Goal: Navigation & Orientation: Find specific page/section

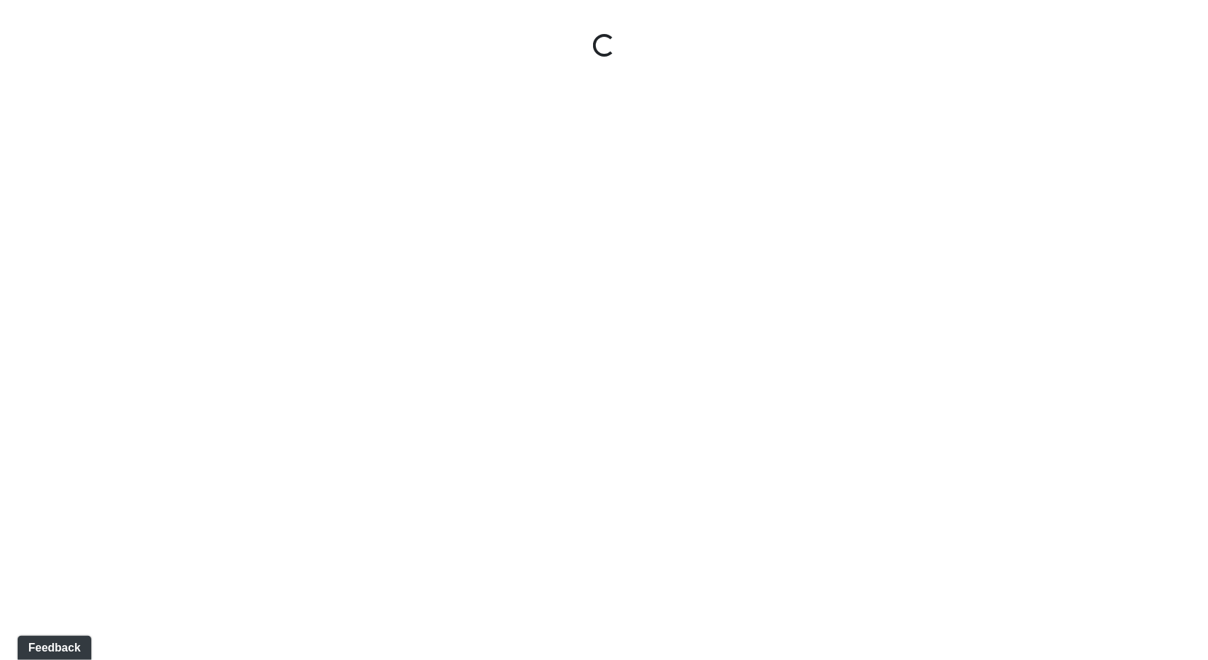
select select "jSbzXF9d96j3rUUmxPYLxy"
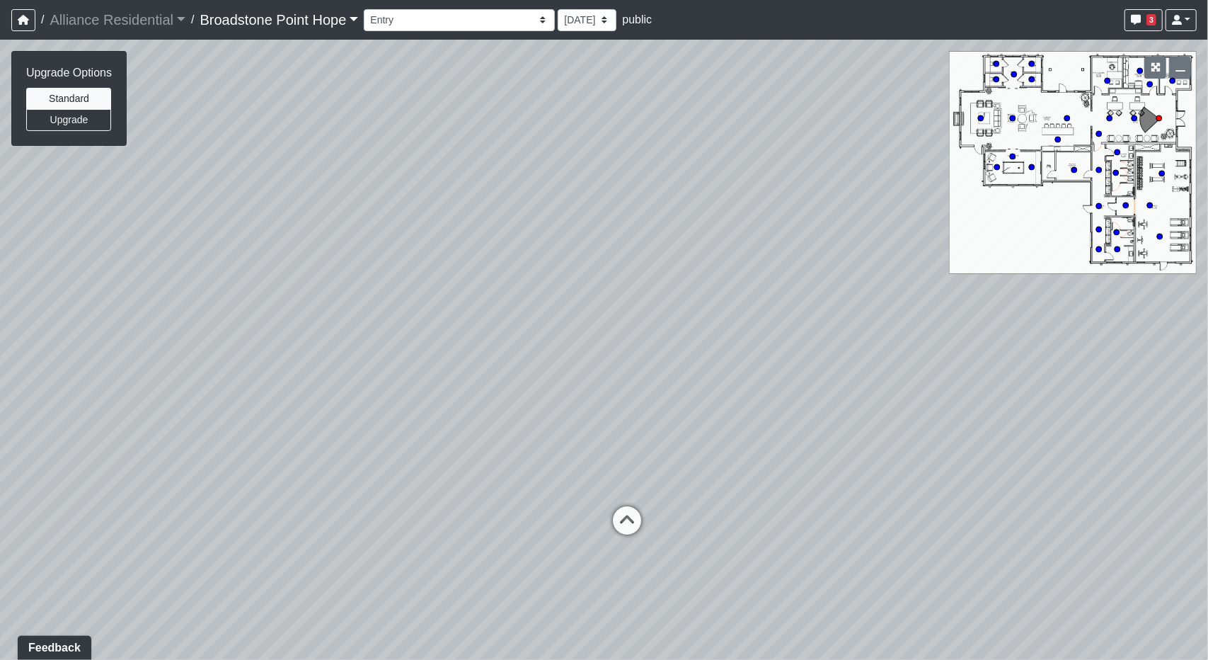
click at [313, 22] on link "Broadstone Point Hope" at bounding box center [279, 20] width 159 height 28
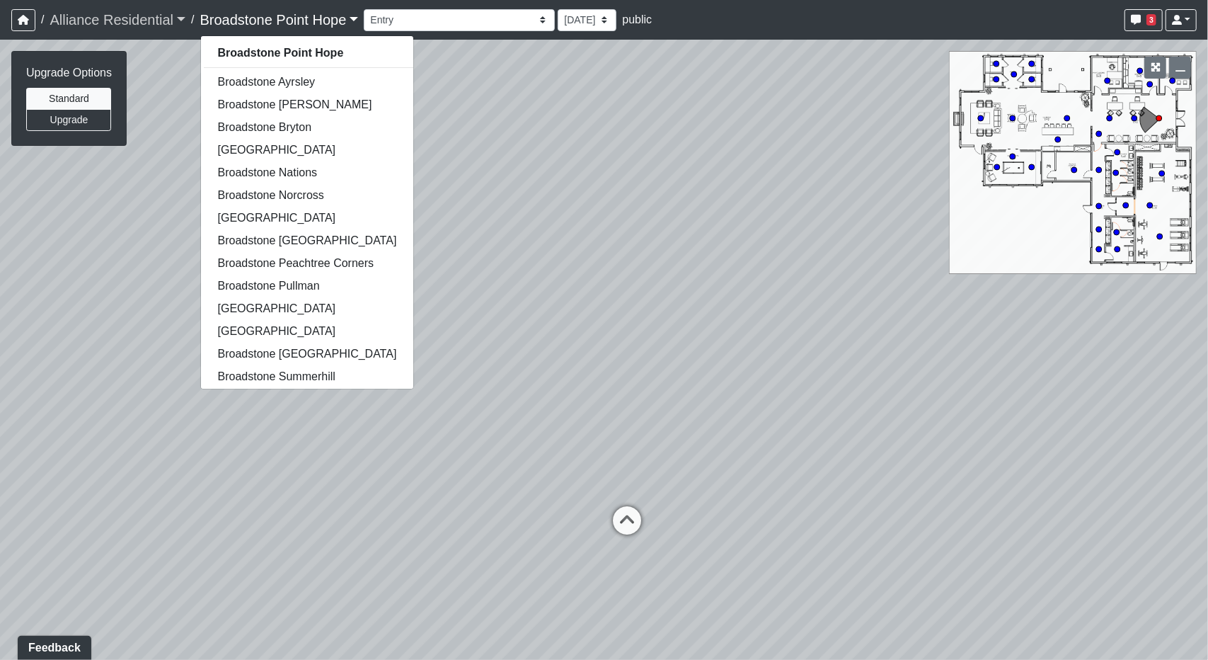
click at [180, 24] on link "Alliance Residential" at bounding box center [118, 20] width 136 height 28
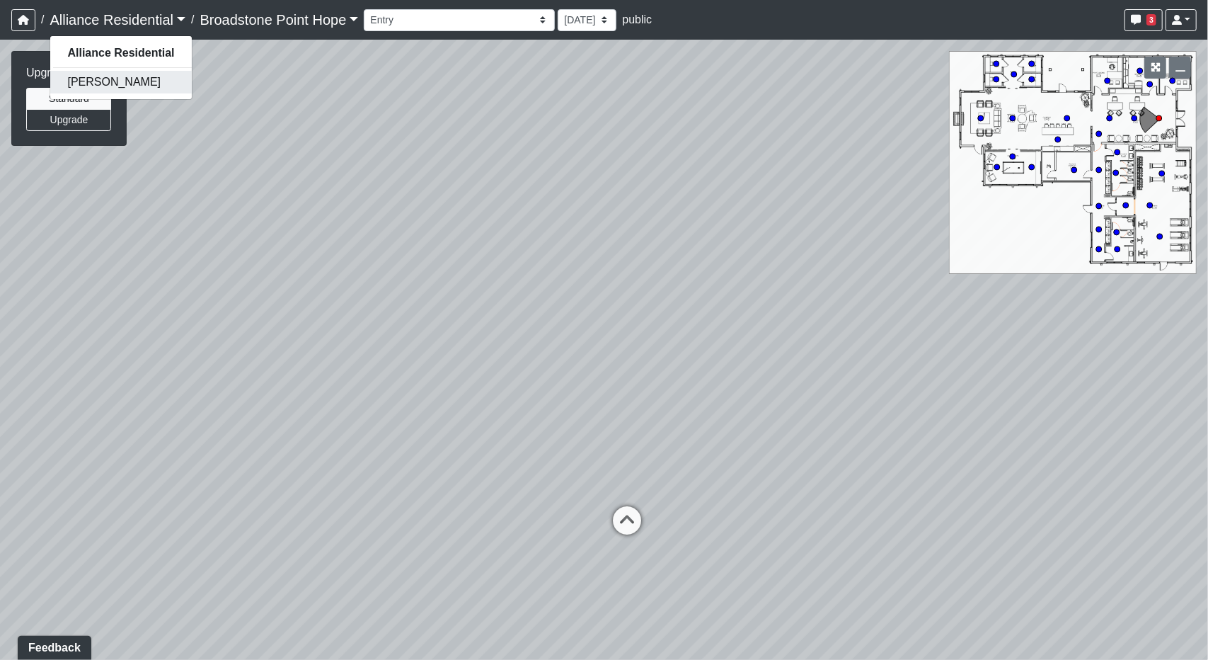
click at [116, 82] on link "Flournoy" at bounding box center [120, 82] width 141 height 23
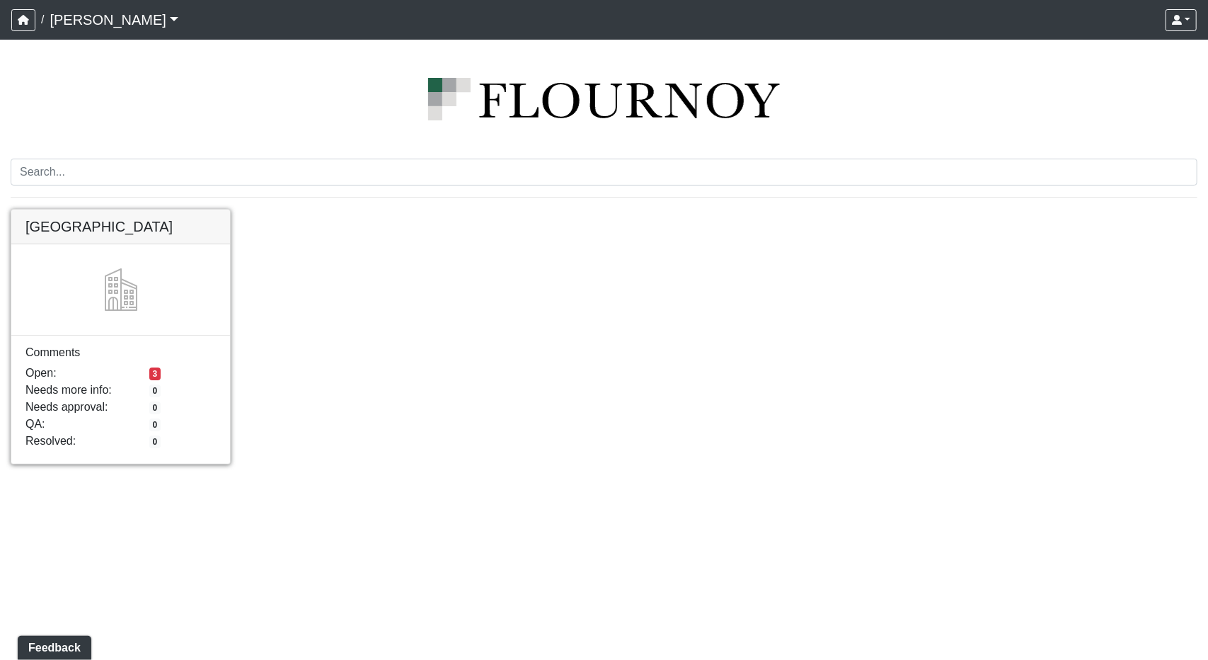
click at [41, 209] on link at bounding box center [120, 209] width 219 height 0
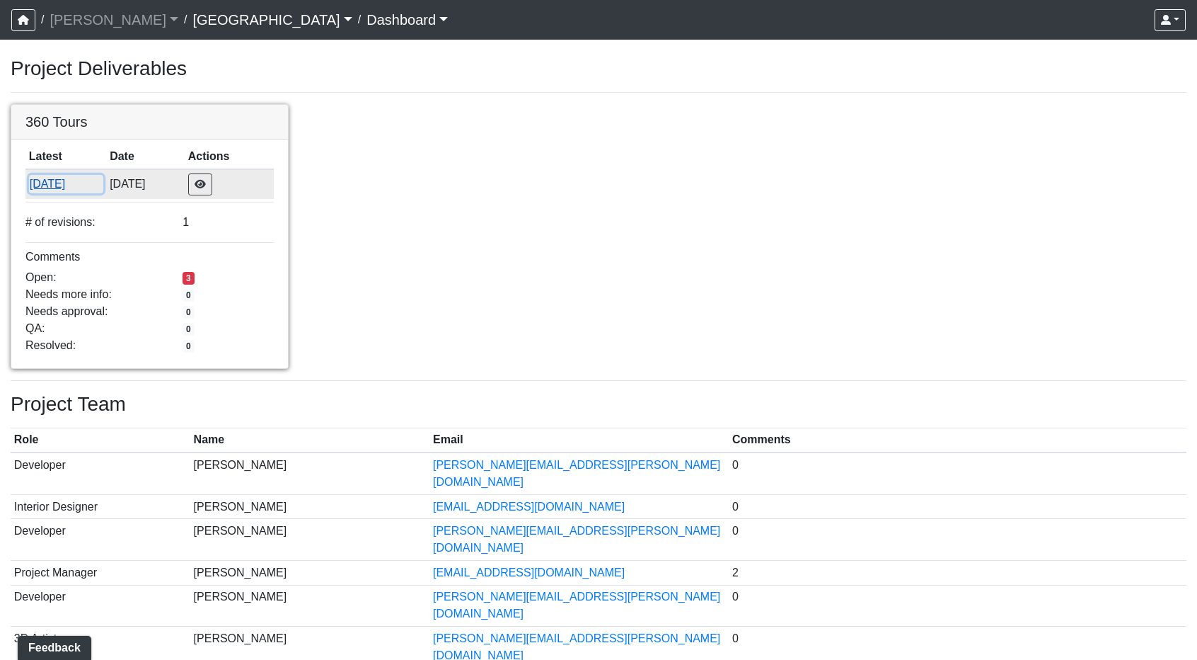
click at [40, 193] on button "[DATE]" at bounding box center [66, 184] width 74 height 18
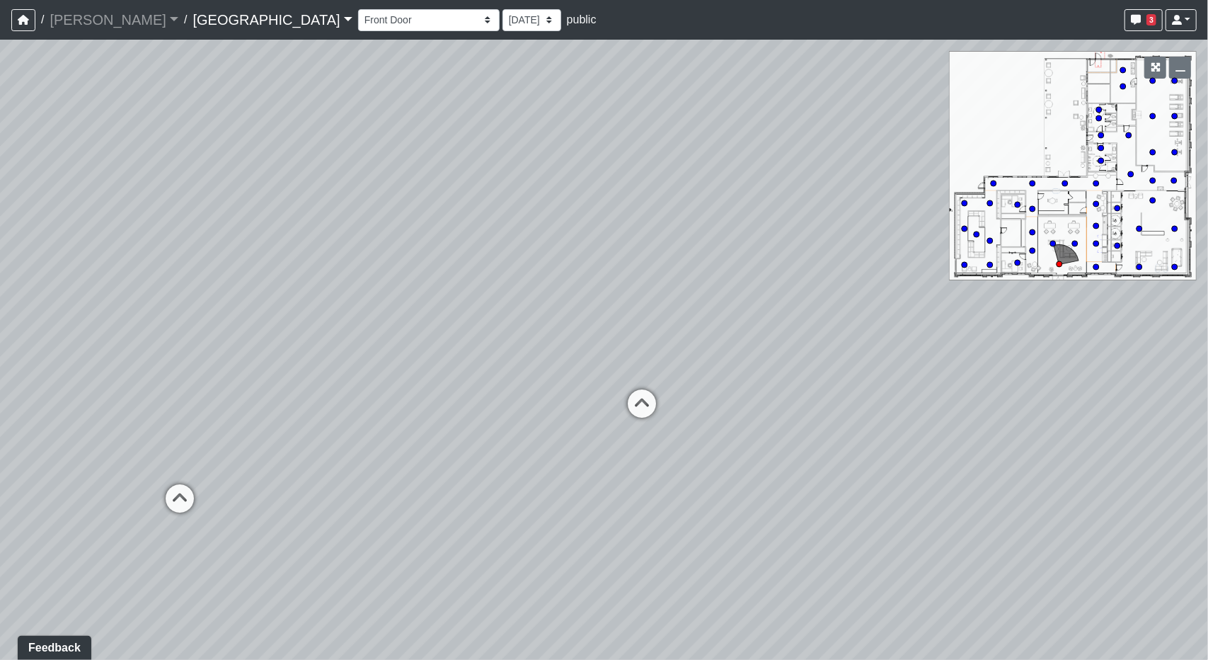
drag, startPoint x: 573, startPoint y: 309, endPoint x: 264, endPoint y: 233, distance: 317.9
click at [264, 233] on div "Loading... Desk 2 Loading... Desk 1 Loading... Office Entry 1" at bounding box center [604, 350] width 1208 height 620
drag, startPoint x: 706, startPoint y: 299, endPoint x: 275, endPoint y: 281, distance: 431.4
click at [275, 281] on div "Loading... Desk 2 Loading... Desk 1 Loading... Office Entry 1" at bounding box center [604, 350] width 1208 height 620
drag, startPoint x: 171, startPoint y: 342, endPoint x: 827, endPoint y: 345, distance: 655.3
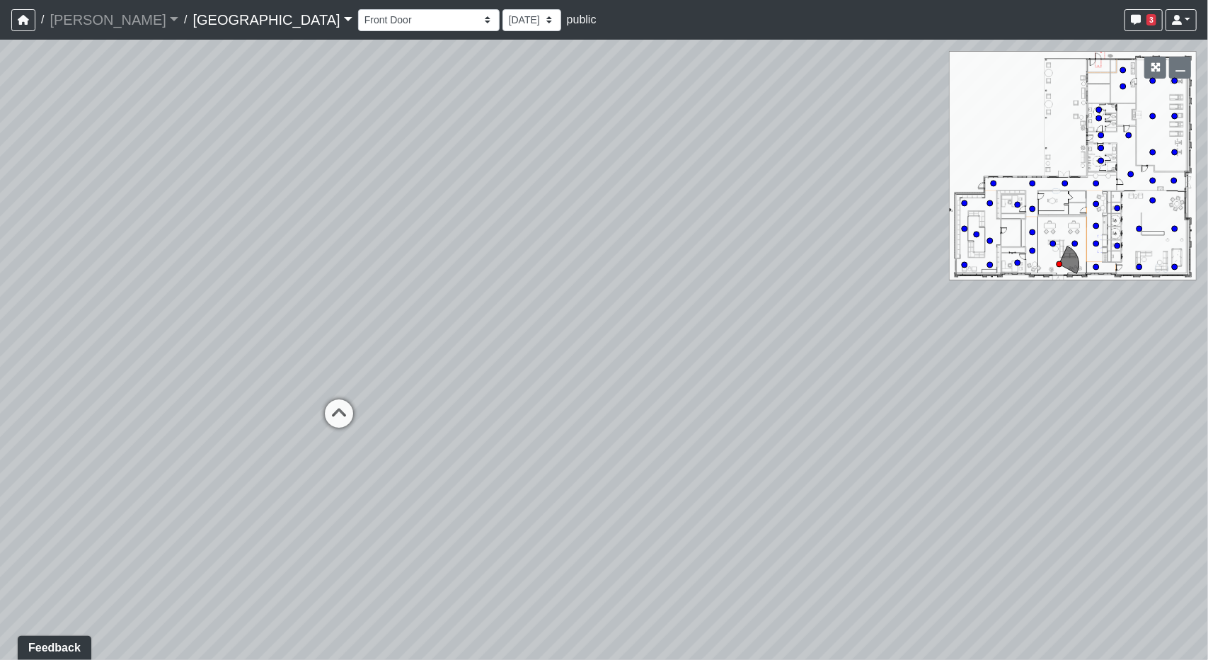
click at [827, 345] on div "Loading... Desk 2 Loading... Desk 1 Loading... Office Entry 1" at bounding box center [604, 350] width 1208 height 620
drag, startPoint x: 481, startPoint y: 321, endPoint x: 398, endPoint y: 450, distance: 152.7
click at [398, 450] on div "Loading... Desk 2 Loading... Desk 1 Loading... Office Entry 1" at bounding box center [604, 350] width 1208 height 620
drag, startPoint x: 264, startPoint y: 421, endPoint x: 518, endPoint y: 410, distance: 254.3
click at [619, 435] on div "Loading... Desk 2 Loading... Desk 1 Loading... Office Entry 1" at bounding box center [604, 350] width 1208 height 620
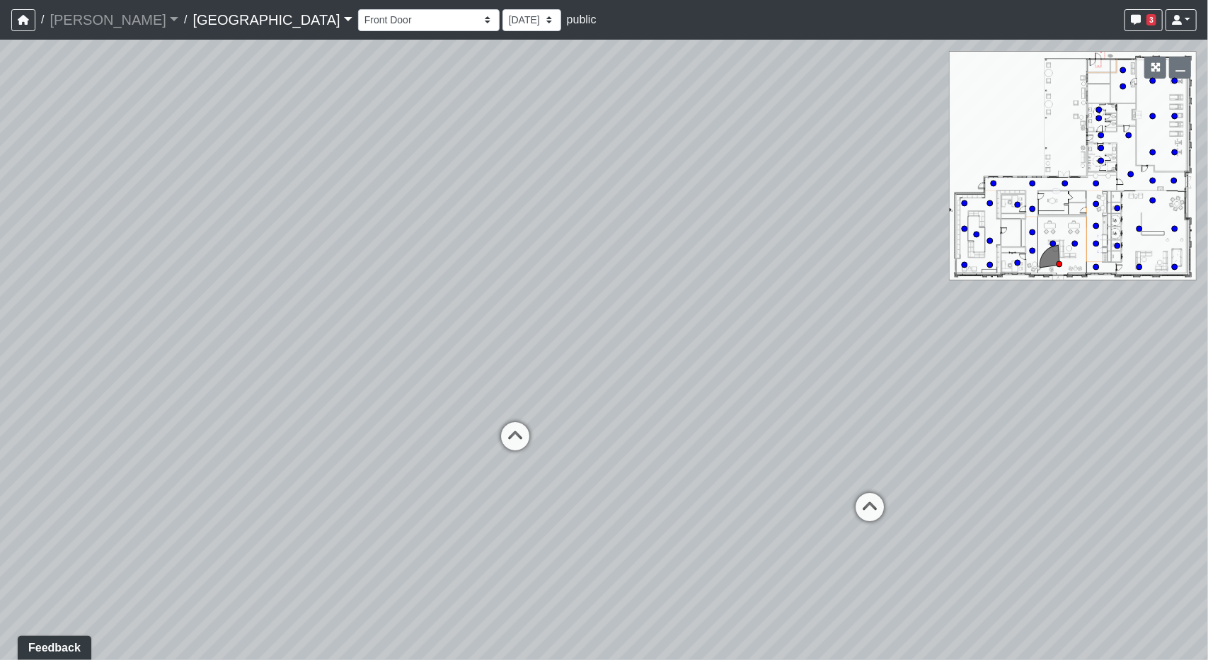
drag, startPoint x: 774, startPoint y: 401, endPoint x: 577, endPoint y: 413, distance: 197.1
click at [577, 413] on div "Loading... Desk 2 Loading... Desk 1 Loading... Office Entry 1" at bounding box center [604, 350] width 1208 height 620
click at [725, 488] on icon at bounding box center [717, 499] width 42 height 42
drag, startPoint x: 626, startPoint y: 432, endPoint x: 572, endPoint y: 437, distance: 54.0
click at [623, 431] on div "Loading... Desk 2 Loading... Desk 1 Loading... Office Entry 1 Loading... Counte…" at bounding box center [604, 350] width 1208 height 620
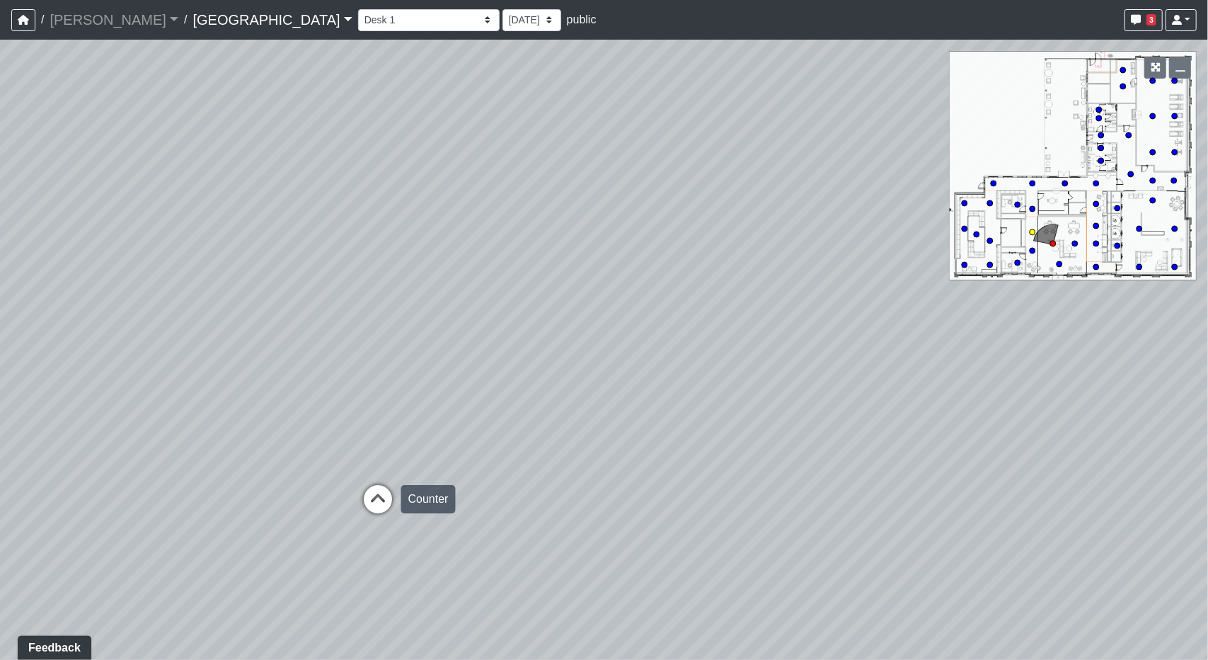
click at [374, 490] on icon at bounding box center [378, 506] width 42 height 42
drag, startPoint x: 711, startPoint y: 370, endPoint x: 313, endPoint y: 365, distance: 397.8
click at [313, 365] on div "Loading... Desk 2 Loading... Desk 1 Loading... Office Entry 1 Loading... Counte…" at bounding box center [604, 350] width 1208 height 620
click at [607, 462] on div "Loading... Desk 2 Loading... Desk 1 Loading... Office Entry 1 Loading... Counte…" at bounding box center [604, 350] width 1208 height 620
click at [582, 465] on icon at bounding box center [576, 477] width 42 height 42
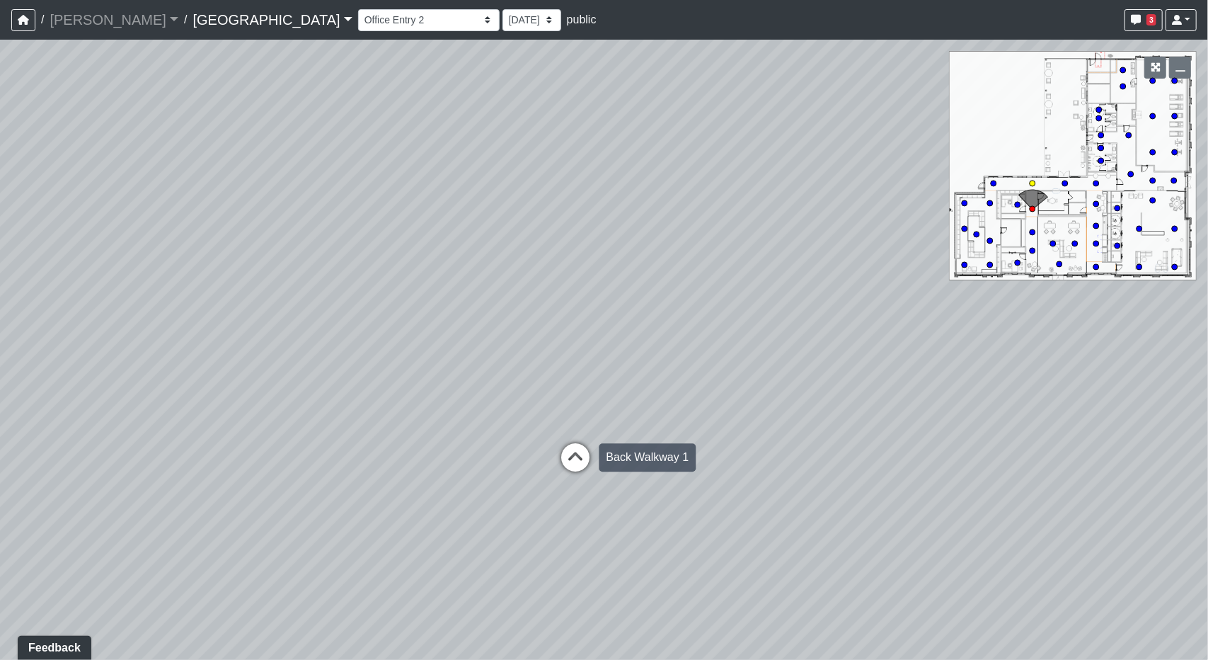
click at [583, 458] on icon at bounding box center [576, 464] width 42 height 42
drag, startPoint x: 207, startPoint y: 372, endPoint x: 40, endPoint y: 355, distance: 167.9
click at [36, 355] on div "Loading... Desk 2 Loading... Desk 1 Loading... Office Entry 1 Loading... Counte…" at bounding box center [604, 350] width 1208 height 620
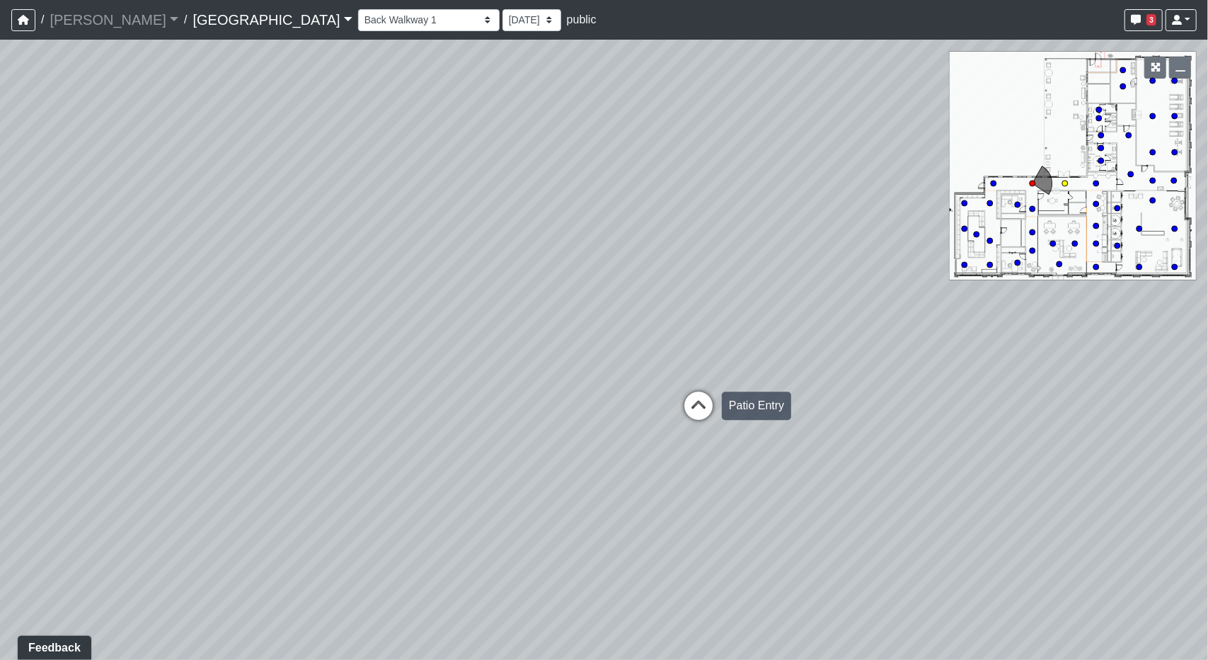
click at [719, 405] on icon at bounding box center [698, 412] width 42 height 42
click at [703, 408] on icon at bounding box center [698, 417] width 42 height 42
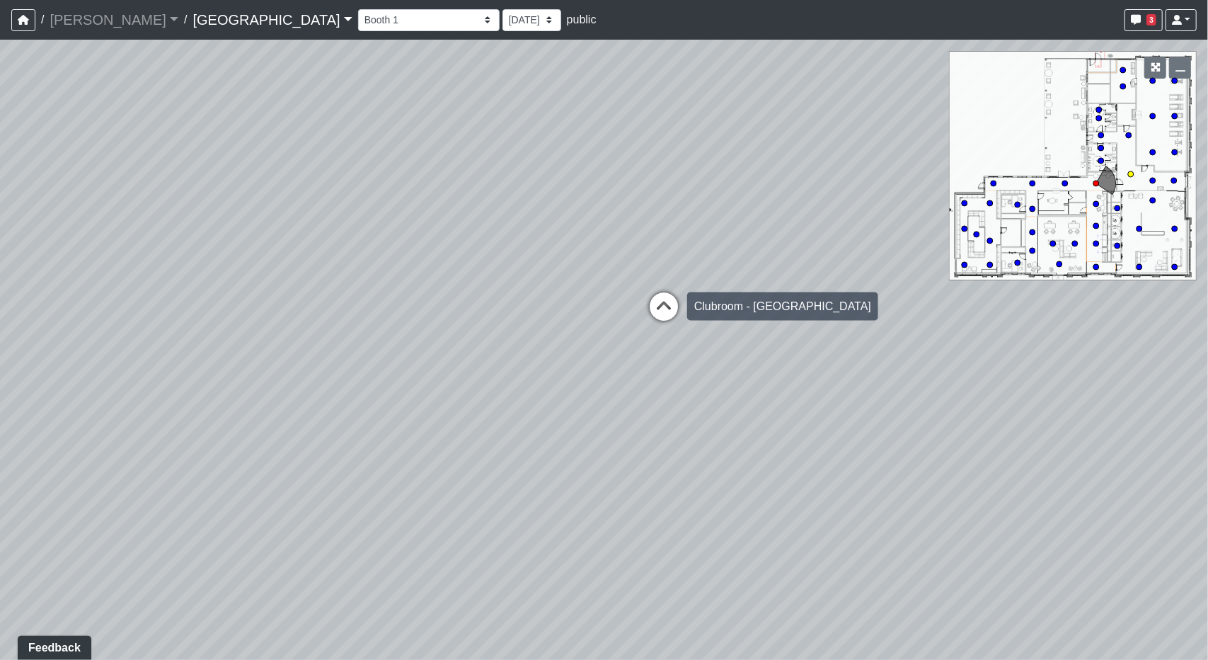
click at [674, 306] on icon at bounding box center [664, 313] width 42 height 42
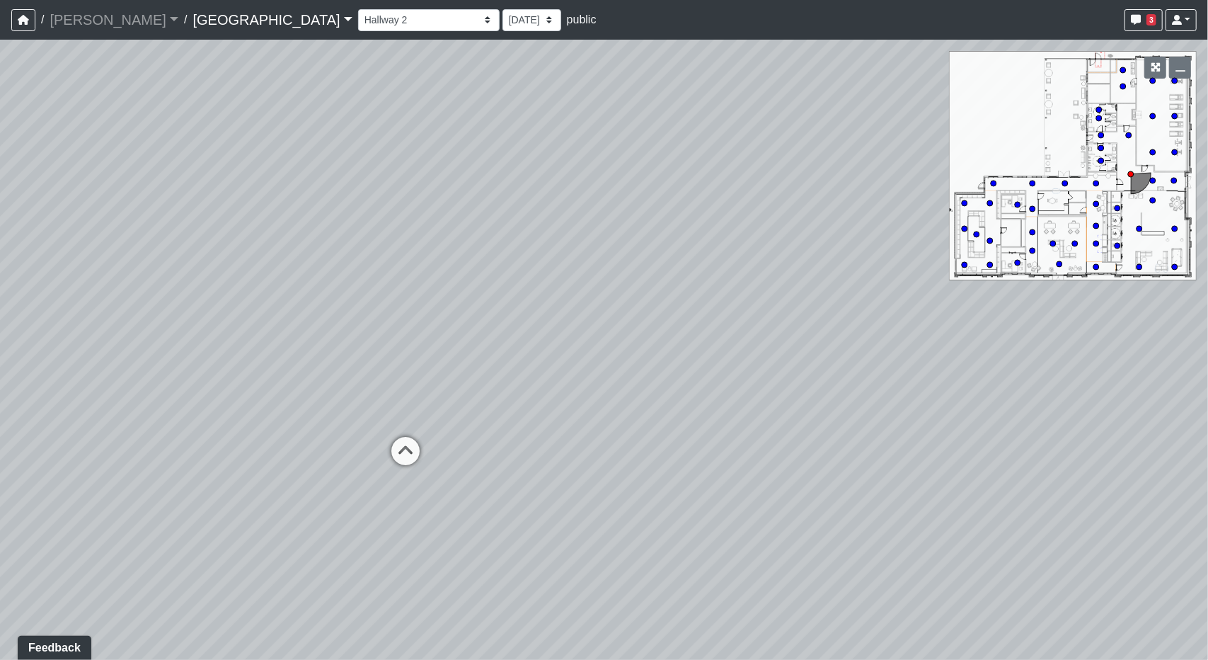
drag, startPoint x: 895, startPoint y: 322, endPoint x: 209, endPoint y: 303, distance: 685.3
click at [209, 303] on div "Loading... Desk 2 Loading... Desk 1 Loading... Office Entry 1 Loading... Counte…" at bounding box center [604, 350] width 1208 height 620
drag, startPoint x: 412, startPoint y: 418, endPoint x: 897, endPoint y: 404, distance: 485.0
click at [886, 405] on div "Loading... Desk 2 Loading... Desk 1 Loading... Office Entry 1 Loading... Counte…" at bounding box center [604, 350] width 1208 height 620
drag, startPoint x: 385, startPoint y: 368, endPoint x: 0, endPoint y: 381, distance: 385.2
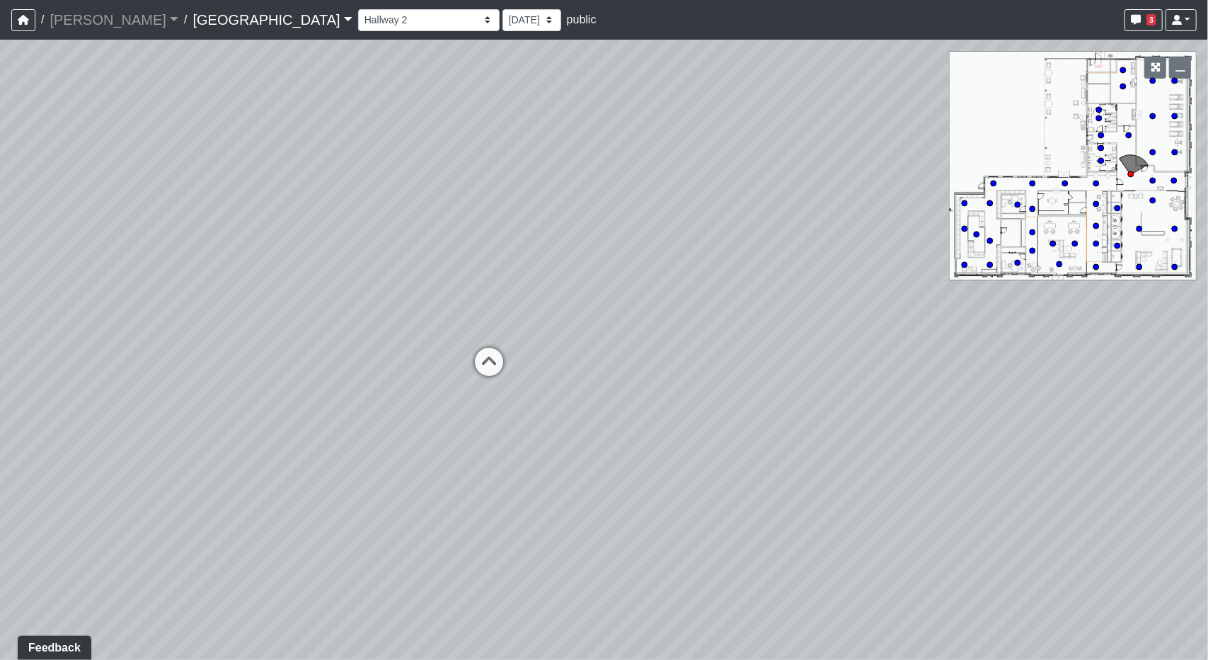
click at [0, 381] on div "Loading... Desk 2 Loading... Desk 1 Loading... Office Entry 1 Loading... Counte…" at bounding box center [604, 350] width 1208 height 620
drag, startPoint x: 914, startPoint y: 384, endPoint x: 907, endPoint y: 358, distance: 27.1
click at [910, 358] on div "Loading... Desk 2 Loading... Desk 1 Loading... Office Entry 1 Loading... Counte…" at bounding box center [604, 350] width 1208 height 620
drag, startPoint x: 385, startPoint y: 328, endPoint x: 958, endPoint y: 364, distance: 574.4
click at [1080, 364] on div "Loading... Desk 2 Loading... Desk 1 Loading... Office Entry 1 Loading... Counte…" at bounding box center [604, 350] width 1208 height 620
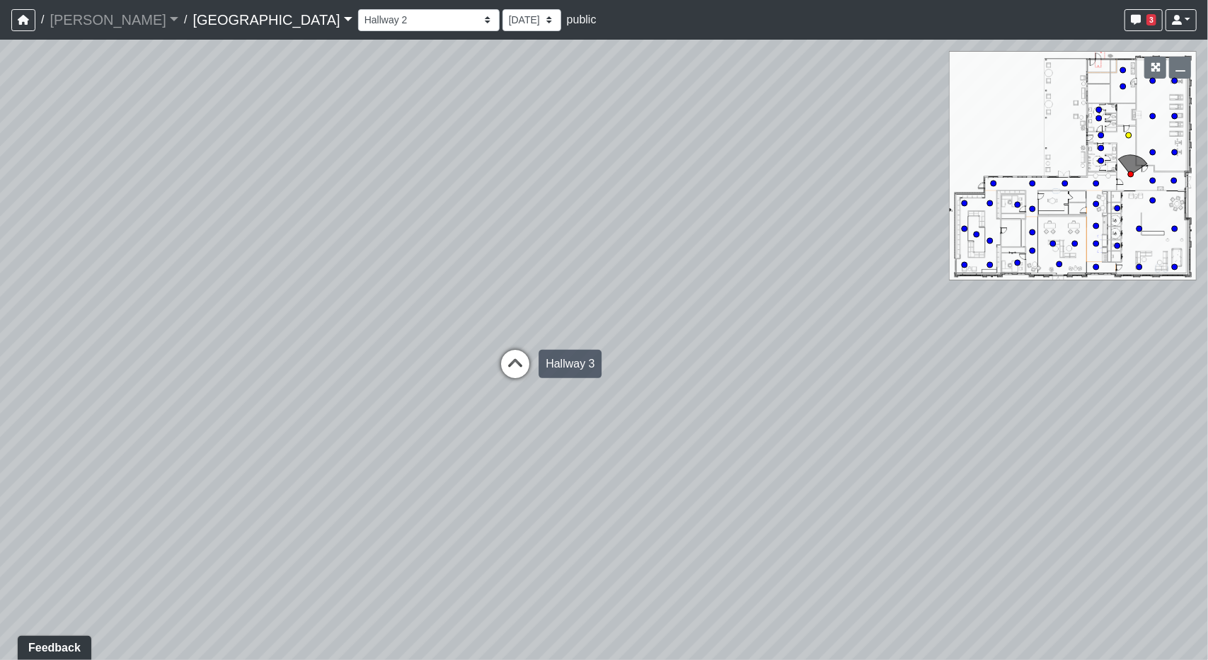
click at [502, 359] on icon at bounding box center [515, 371] width 42 height 42
drag, startPoint x: 541, startPoint y: 347, endPoint x: 1165, endPoint y: 329, distance: 624.5
click at [1166, 329] on div "Loading... Desk 2 Loading... Desk 1 Loading... Office Entry 1 Loading... Counte…" at bounding box center [604, 350] width 1208 height 620
drag, startPoint x: 574, startPoint y: 302, endPoint x: 791, endPoint y: 355, distance: 223.7
click at [582, 302] on div "Loading... Desk 2 Loading... Desk 1 Loading... Office Entry 1 Loading... Counte…" at bounding box center [604, 350] width 1208 height 620
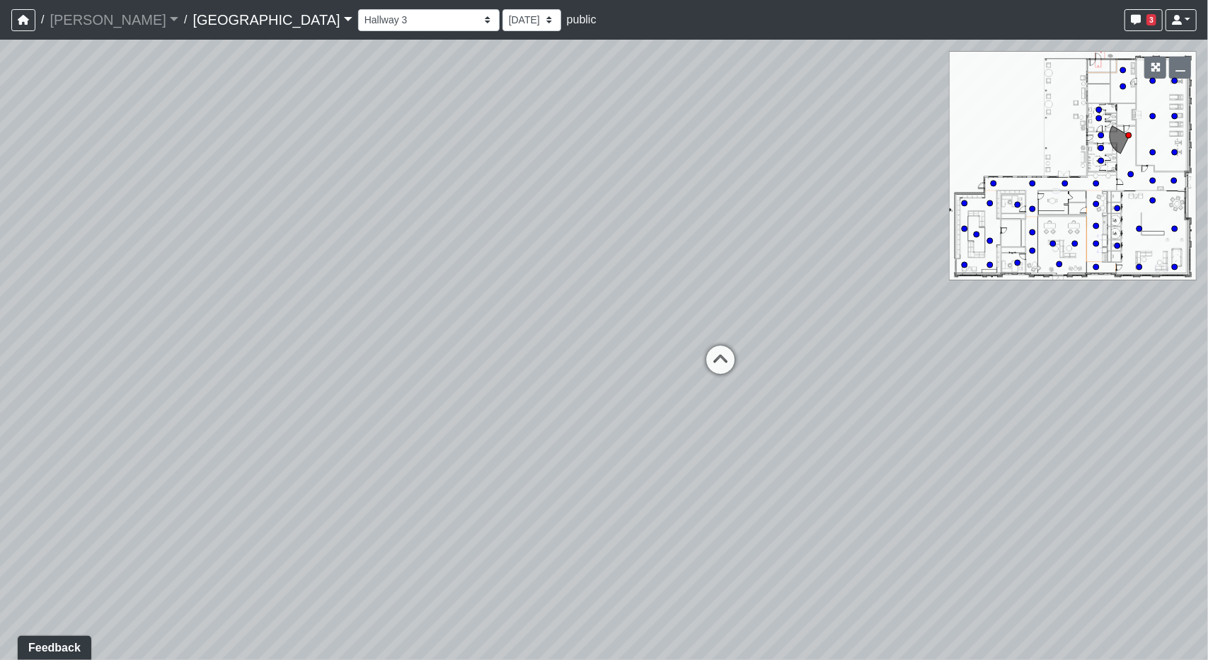
drag, startPoint x: 268, startPoint y: 329, endPoint x: 1071, endPoint y: 386, distance: 805.9
click at [919, 380] on div "Loading... Desk 2 Loading... Desk 1 Loading... Office Entry 1 Loading... Counte…" at bounding box center [604, 350] width 1208 height 620
drag, startPoint x: 797, startPoint y: 364, endPoint x: 0, endPoint y: 304, distance: 799.2
click at [0, 306] on div "Loading... Desk 2 Loading... Desk 1 Loading... Office Entry 1 Loading... Counte…" at bounding box center [604, 350] width 1208 height 620
drag, startPoint x: 596, startPoint y: 322, endPoint x: 764, endPoint y: 374, distance: 176.2
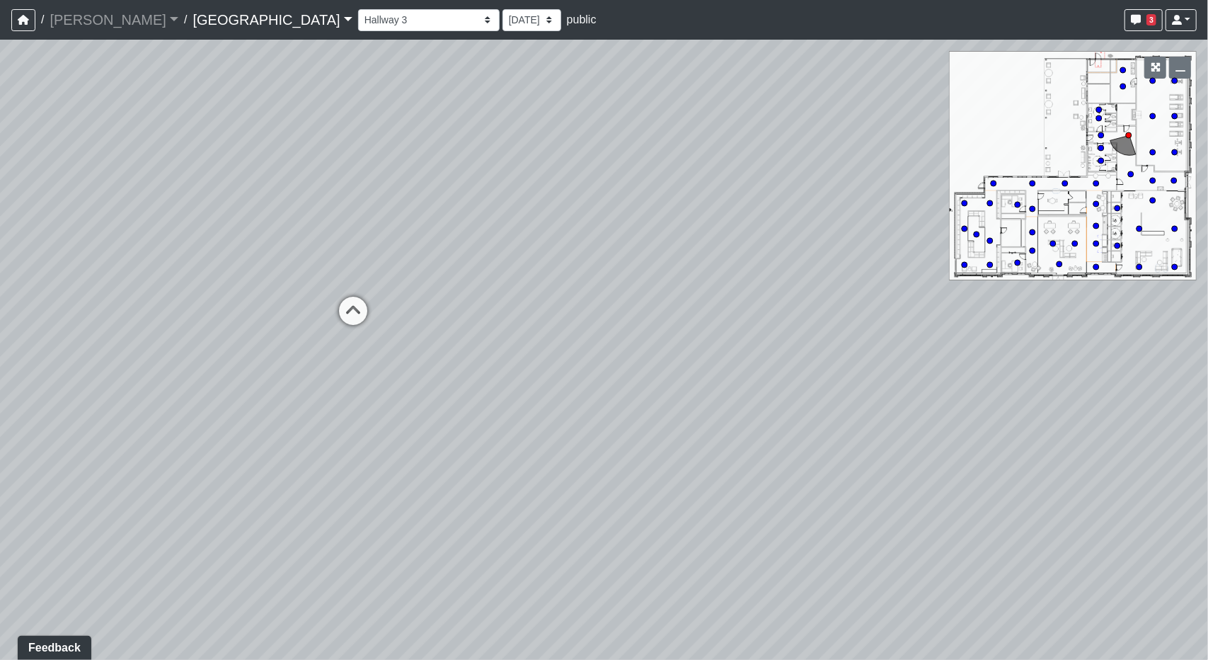
click at [770, 372] on div "Loading... Desk 2 Loading... Desk 1 Loading... Office Entry 1 Loading... Counte…" at bounding box center [604, 350] width 1208 height 620
click at [502, 326] on icon at bounding box center [504, 339] width 42 height 42
drag, startPoint x: 453, startPoint y: 241, endPoint x: 260, endPoint y: 308, distance: 203.7
click at [260, 308] on div "Loading... Desk 2 Loading... Desk 1 Loading... Office Entry 1 Loading... Counte…" at bounding box center [604, 350] width 1208 height 620
click at [574, 343] on div "Loading... Desk 2 Loading... Desk 1 Loading... Office Entry 1 Loading... Counte…" at bounding box center [604, 350] width 1208 height 620
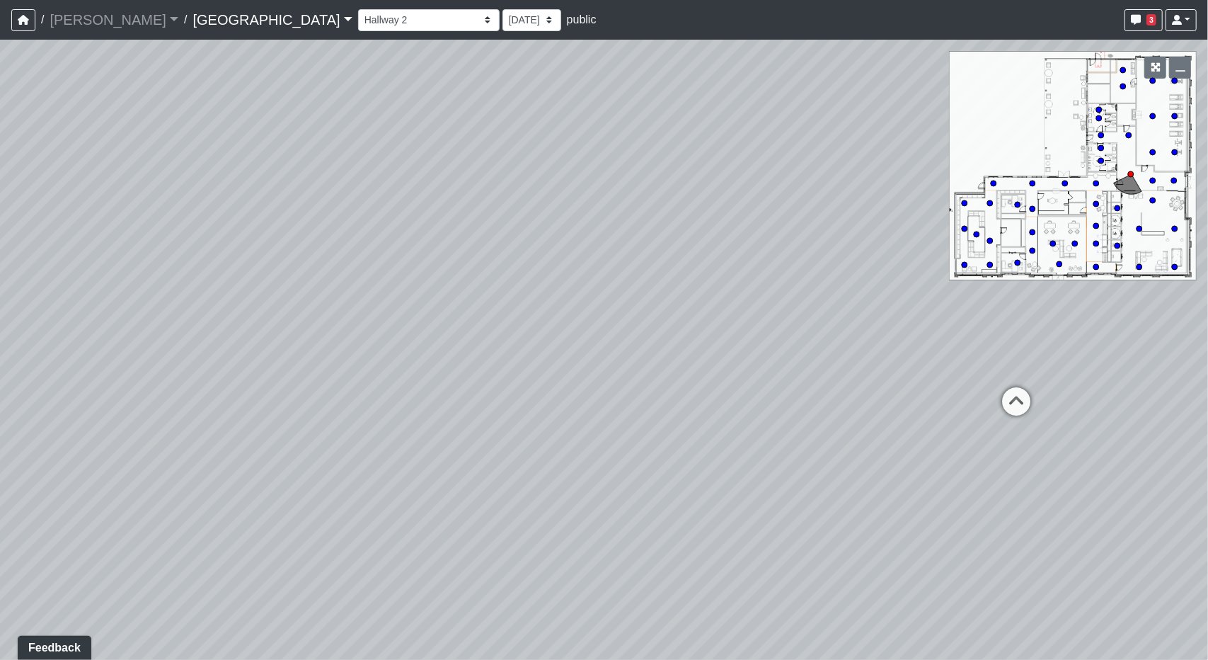
drag, startPoint x: 468, startPoint y: 233, endPoint x: 921, endPoint y: 391, distance: 480.3
click at [921, 391] on div "Loading... Desk 2 Loading... Desk 1 Loading... Office Entry 1 Loading... Counte…" at bounding box center [604, 350] width 1208 height 620
drag, startPoint x: 253, startPoint y: 267, endPoint x: 611, endPoint y: 219, distance: 361.3
click at [611, 219] on div "Loading... Desk 2 Loading... Desk 1 Loading... Office Entry 1 Loading... Counte…" at bounding box center [604, 350] width 1208 height 620
drag, startPoint x: 832, startPoint y: 369, endPoint x: 50, endPoint y: 329, distance: 783.0
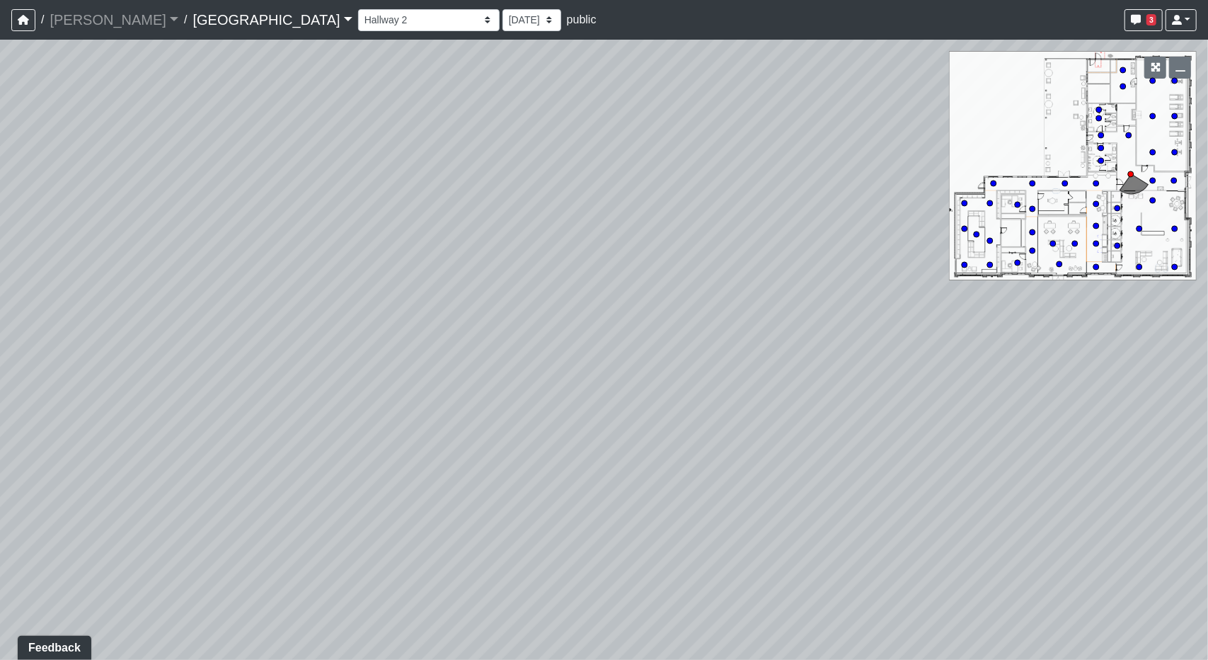
click at [50, 329] on div "Loading... Desk 2 Loading... Desk 1 Loading... Office Entry 1 Loading... Counte…" at bounding box center [604, 350] width 1208 height 620
click at [595, 306] on icon at bounding box center [608, 307] width 42 height 42
drag, startPoint x: 316, startPoint y: 394, endPoint x: 916, endPoint y: 378, distance: 601.1
click at [968, 372] on div "Loading... Desk 2 Loading... Desk 1 Loading... Office Entry 1 Loading... Counte…" at bounding box center [604, 350] width 1208 height 620
click at [597, 427] on div "Loading... Desk 2 Loading... Desk 1 Loading... Office Entry 1 Loading... Counte…" at bounding box center [604, 350] width 1208 height 620
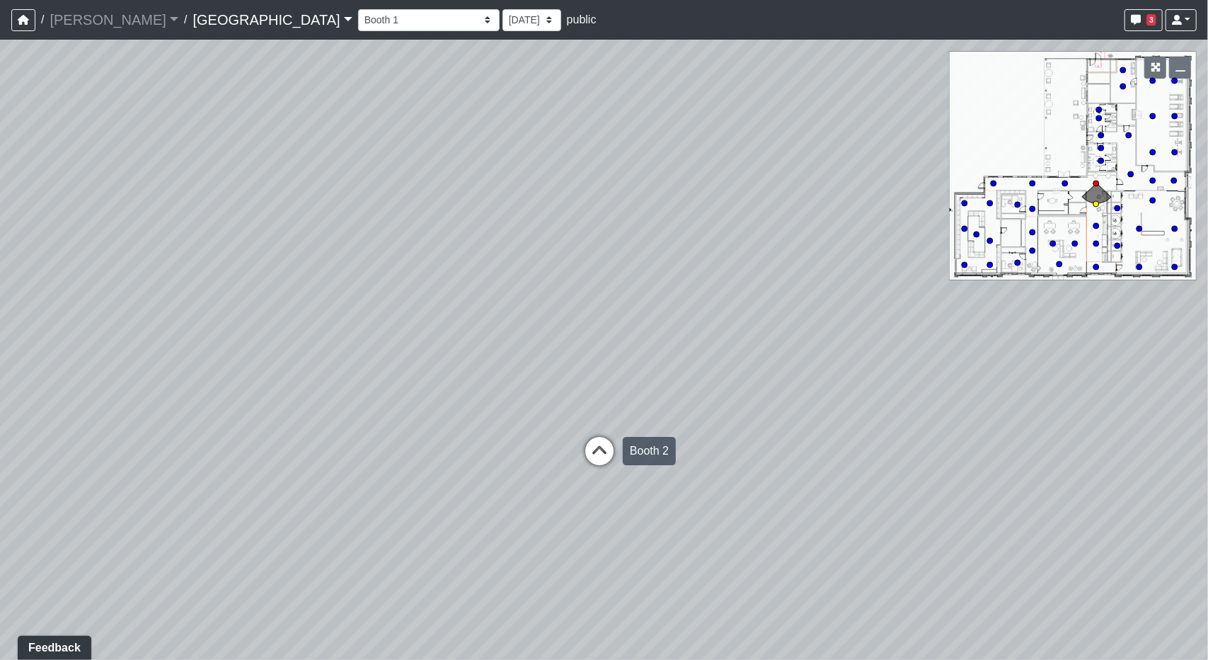
click at [604, 435] on div "Loading... Booth 2" at bounding box center [599, 451] width 42 height 42
click at [607, 428] on icon at bounding box center [599, 446] width 42 height 42
click at [613, 440] on div "Loading... Desk 2 Loading... Desk 1 Loading... Office Entry 1 Loading... Counte…" at bounding box center [604, 350] width 1208 height 620
click at [604, 455] on div "Loading... Desk 2 Loading... Desk 1 Loading... Office Entry 1 Loading... Counte…" at bounding box center [604, 350] width 1208 height 620
click at [598, 475] on icon at bounding box center [599, 486] width 42 height 42
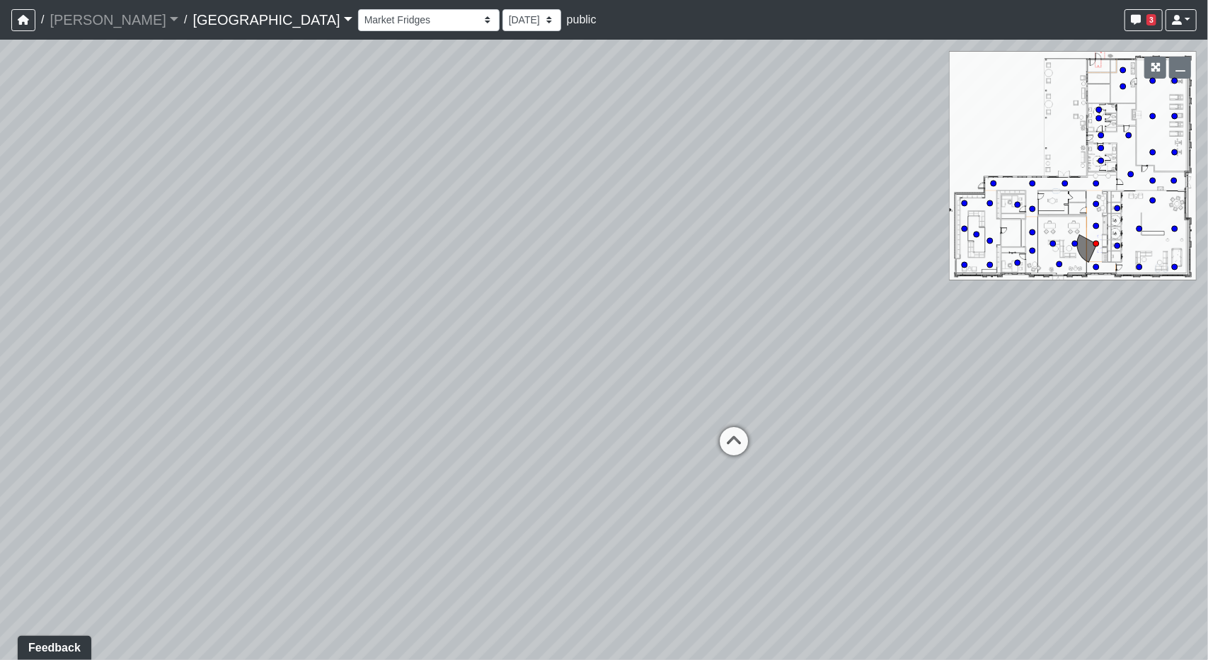
drag, startPoint x: 982, startPoint y: 411, endPoint x: 562, endPoint y: 404, distance: 420.4
click at [209, 396] on div "Loading... Desk 2 Loading... Desk 1 Loading... Office Entry 1 Loading... Counte…" at bounding box center [604, 350] width 1208 height 620
click at [733, 437] on icon at bounding box center [734, 448] width 42 height 42
drag, startPoint x: 900, startPoint y: 326, endPoint x: 263, endPoint y: 330, distance: 636.9
click at [263, 330] on div "Loading... Desk 2 Loading... Desk 1 Loading... Office Entry 1 Loading... Counte…" at bounding box center [604, 350] width 1208 height 620
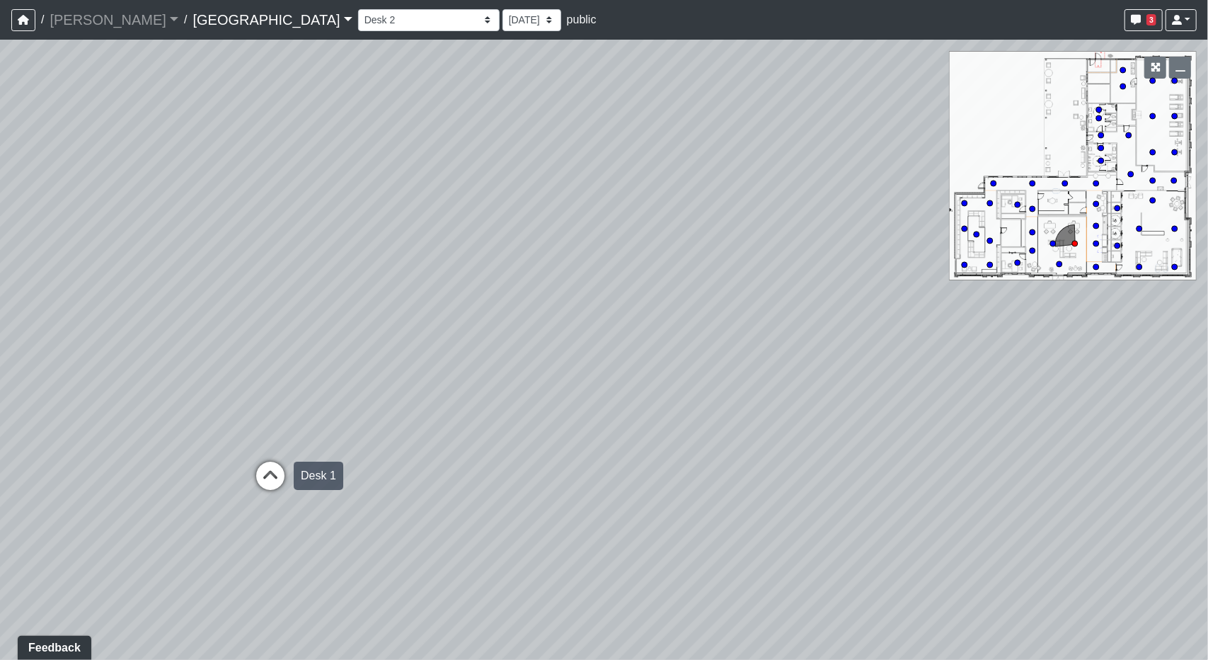
click at [279, 462] on icon at bounding box center [270, 482] width 42 height 42
drag, startPoint x: 700, startPoint y: 401, endPoint x: 621, endPoint y: 407, distance: 79.5
click at [619, 408] on div "Loading... Desk 2 Loading... Desk 1 Loading... Office Entry 1 Loading... Counte…" at bounding box center [604, 350] width 1208 height 620
click at [392, 467] on icon at bounding box center [385, 479] width 42 height 42
drag, startPoint x: 720, startPoint y: 330, endPoint x: 258, endPoint y: 366, distance: 463.5
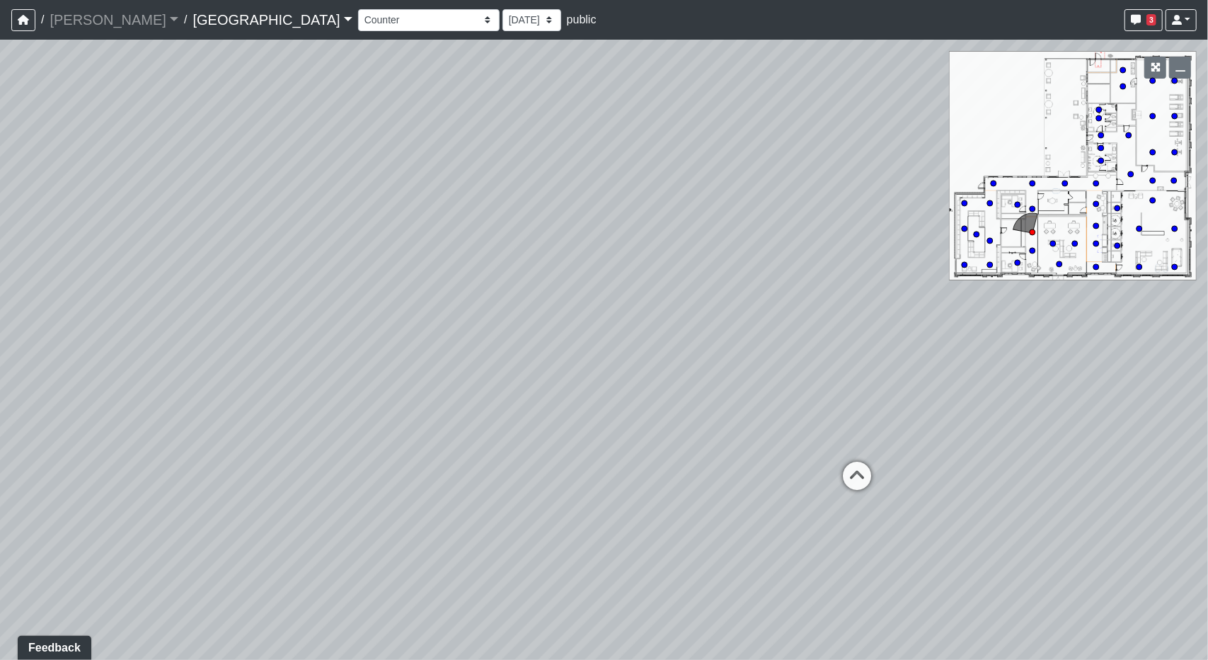
click at [258, 366] on div "Loading... Desk 2 Loading... Desk 1 Loading... Office Entry 1 Loading... Counte…" at bounding box center [604, 350] width 1208 height 620
click at [546, 490] on icon at bounding box center [532, 492] width 42 height 42
click at [537, 482] on icon at bounding box center [532, 479] width 42 height 42
drag, startPoint x: 293, startPoint y: 418, endPoint x: 1012, endPoint y: 403, distance: 719.2
click at [970, 403] on div "Loading... Desk 2 Loading... Desk 1 Loading... Office Entry 1 Loading... Counte…" at bounding box center [604, 350] width 1208 height 620
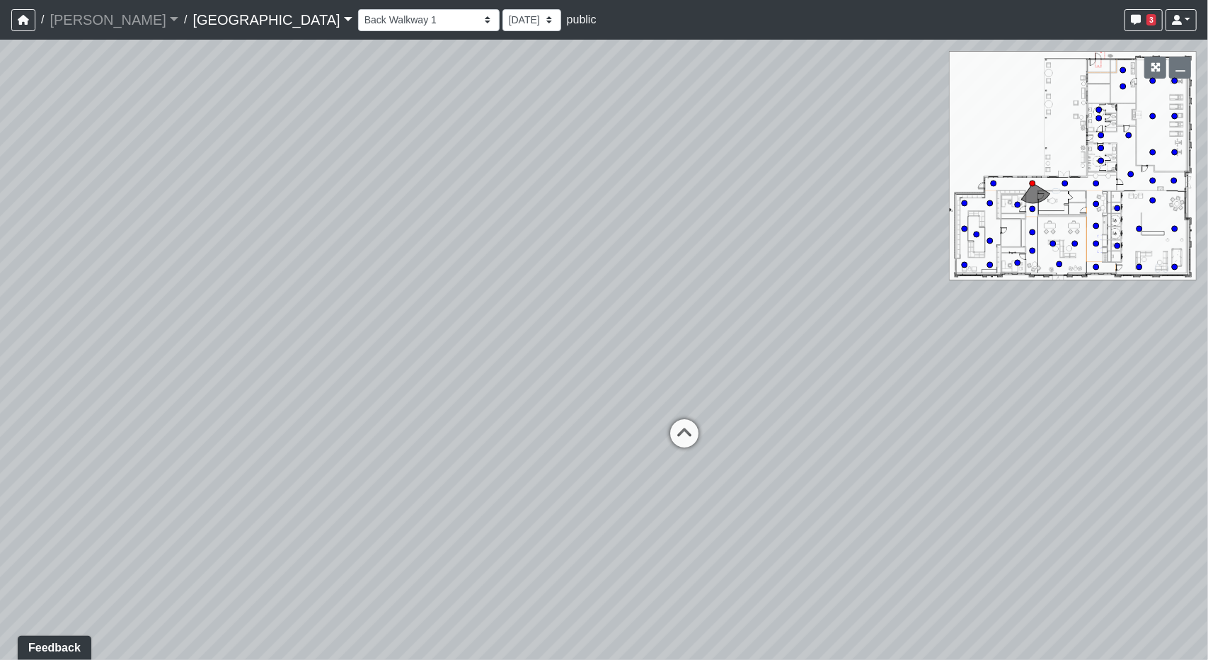
drag, startPoint x: 454, startPoint y: 353, endPoint x: 0, endPoint y: 334, distance: 454.0
click at [0, 334] on div "Loading... Desk 2 Loading... Desk 1 Loading... Office Entry 1 Loading... Counte…" at bounding box center [604, 350] width 1208 height 620
drag
click at [786, 414] on div "Loading... Desk 2 Loading... Desk 1 Loading... Office Entry 1 Loading... Counte…" at bounding box center [604, 350] width 1208 height 620
click at [674, 352] on icon at bounding box center [659, 368] width 42 height 42
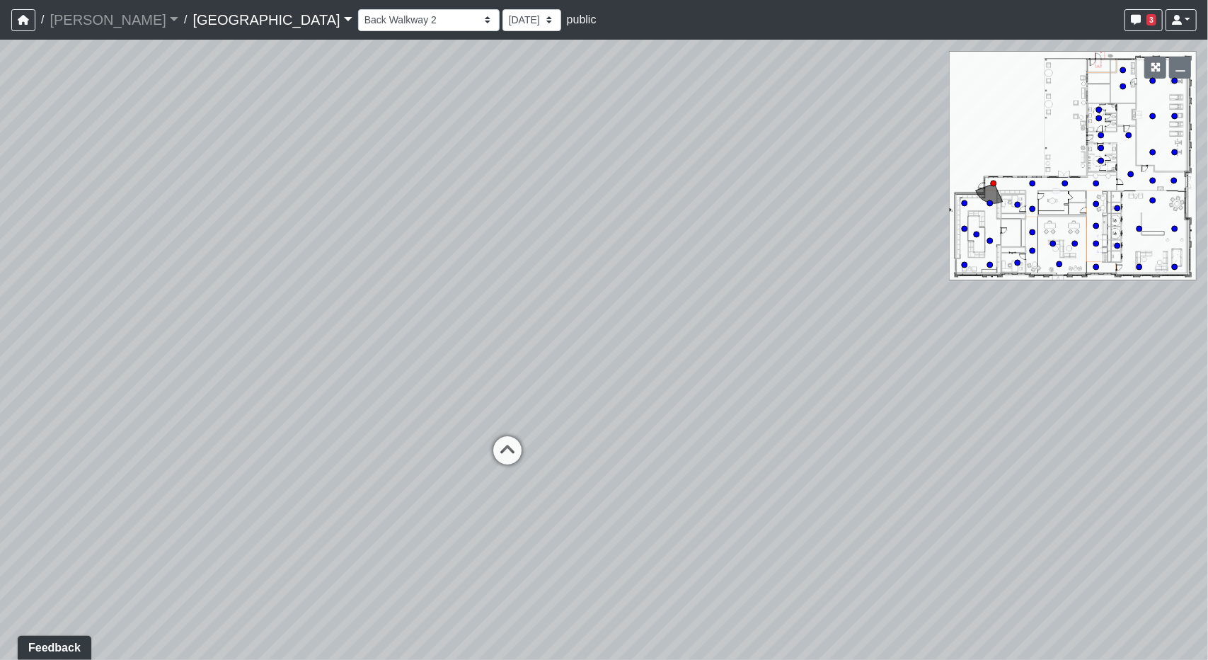
click at [1048, 355] on div "Loading... Desk 2 Loading... Desk 1 Loading... Office Entry 1 Loading... Counte…" at bounding box center [604, 350] width 1208 height 620
click at [527, 438] on icon at bounding box center [521, 457] width 42 height 42
select select "wQTxuffAHYWrqK3gnNfg1a"
click at [287, 420] on div "Loading... Desk 2 Loading... Desk 1 Loading... Office Entry 1 Loading... Counte…" at bounding box center [604, 350] width 1208 height 620
click at [1030, 407] on div "Loading... Desk 2 Loading... Desk 1 Loading... Office Entry 1 Loading... Counte…" at bounding box center [604, 350] width 1208 height 620
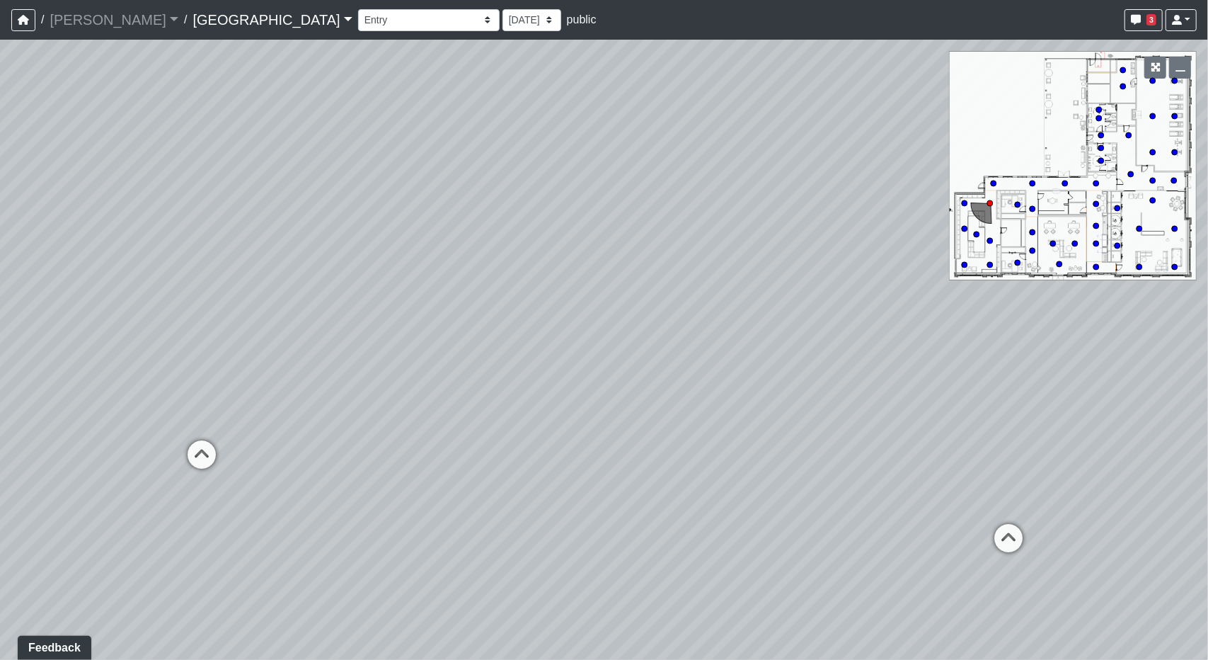
click at [871, 367] on div "Loading... Desk 2 Loading... Desk 1 Loading... Office Entry 1 Loading... Counte…" at bounding box center [604, 350] width 1208 height 620
click at [386, 483] on div "Loading... Desk 2 Loading... Desk 1 Loading... Office Entry 1 Loading... Counte…" at bounding box center [604, 350] width 1208 height 620
click at [776, 403] on div "Loading... Desk 2 Loading... Desk 1 Loading... Office Entry 1 Loading... Counte…" at bounding box center [604, 350] width 1208 height 620
click at [101, 21] on link "Flournoy" at bounding box center [114, 20] width 129 height 28
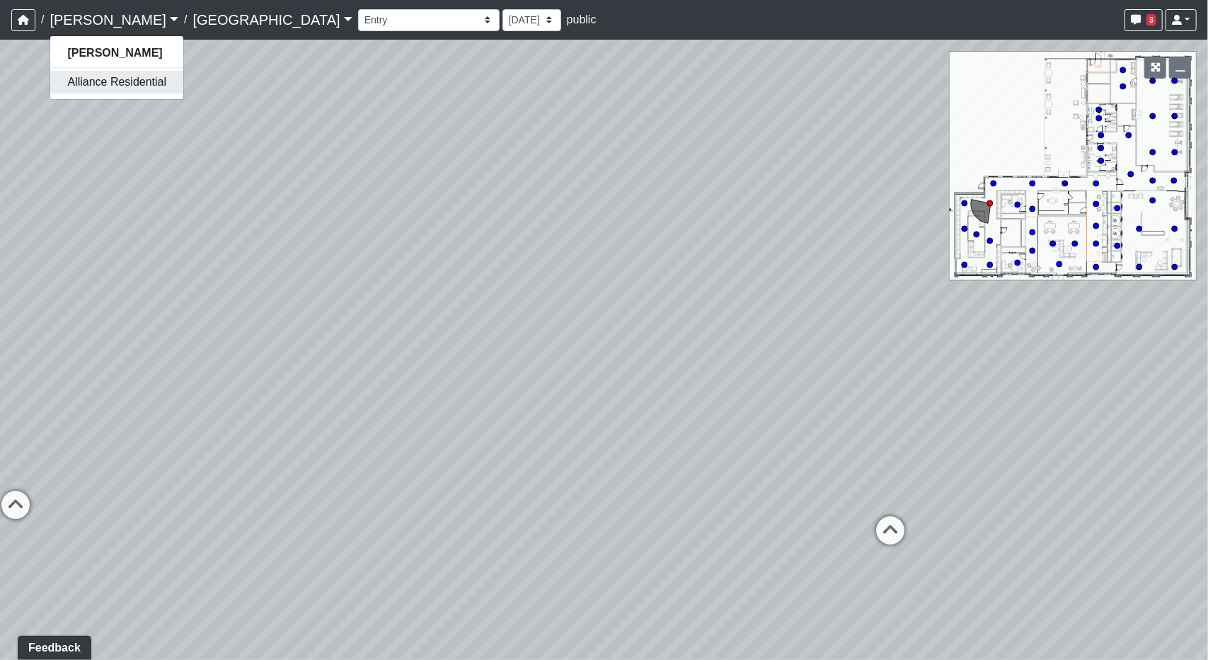
click at [102, 79] on link "Alliance Residential" at bounding box center [116, 82] width 133 height 23
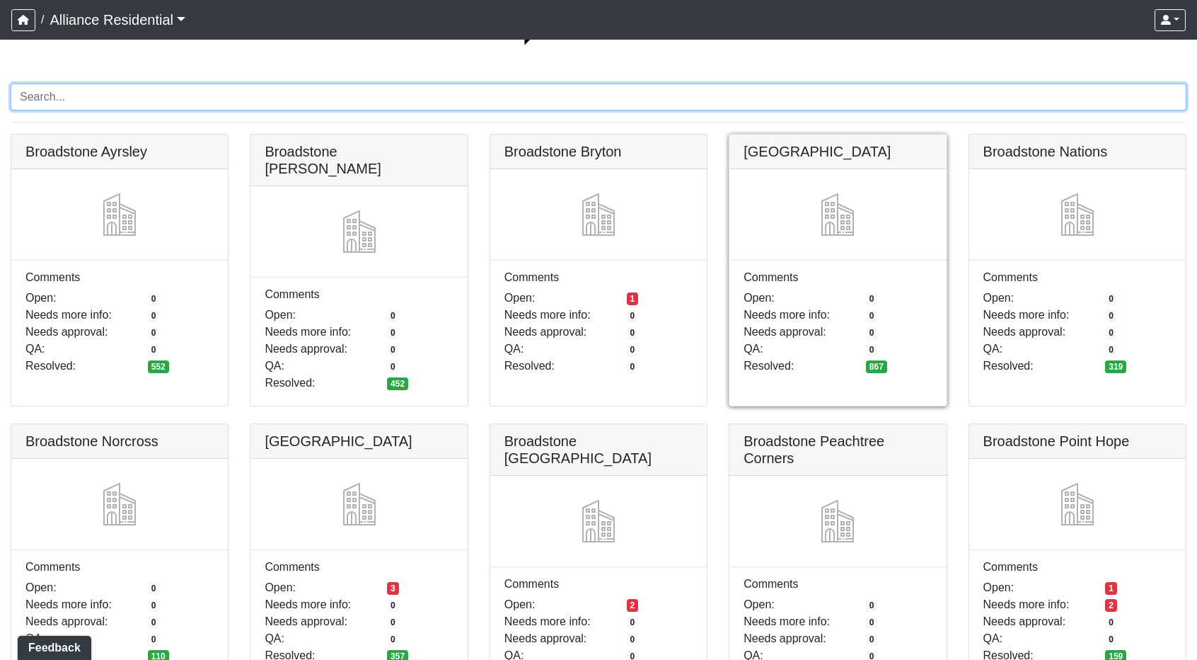
scroll to position [94, 0]
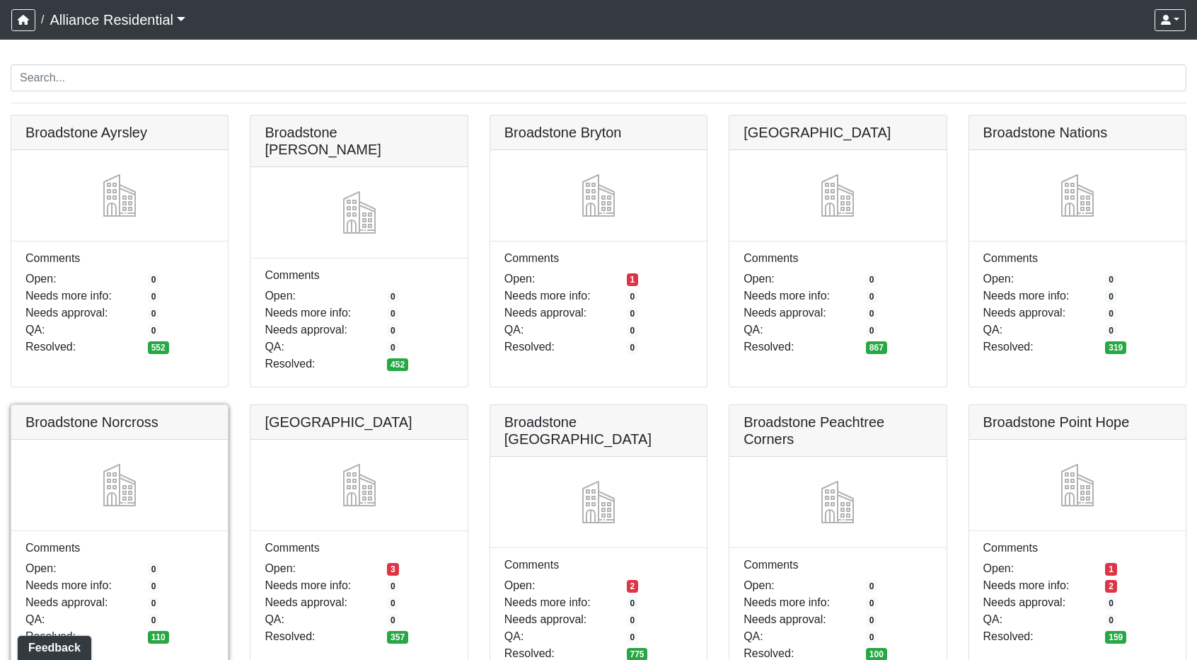
click at [58, 405] on link at bounding box center [119, 405] width 217 height 0
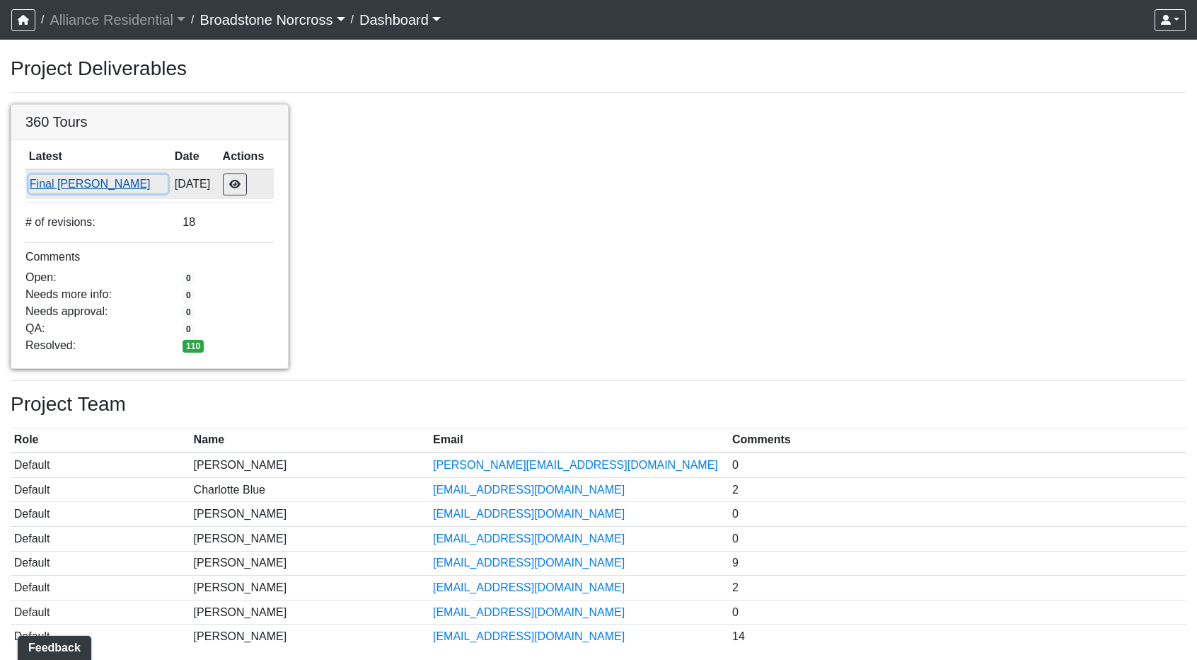
click at [60, 177] on button "Final [PERSON_NAME]" at bounding box center [98, 184] width 139 height 18
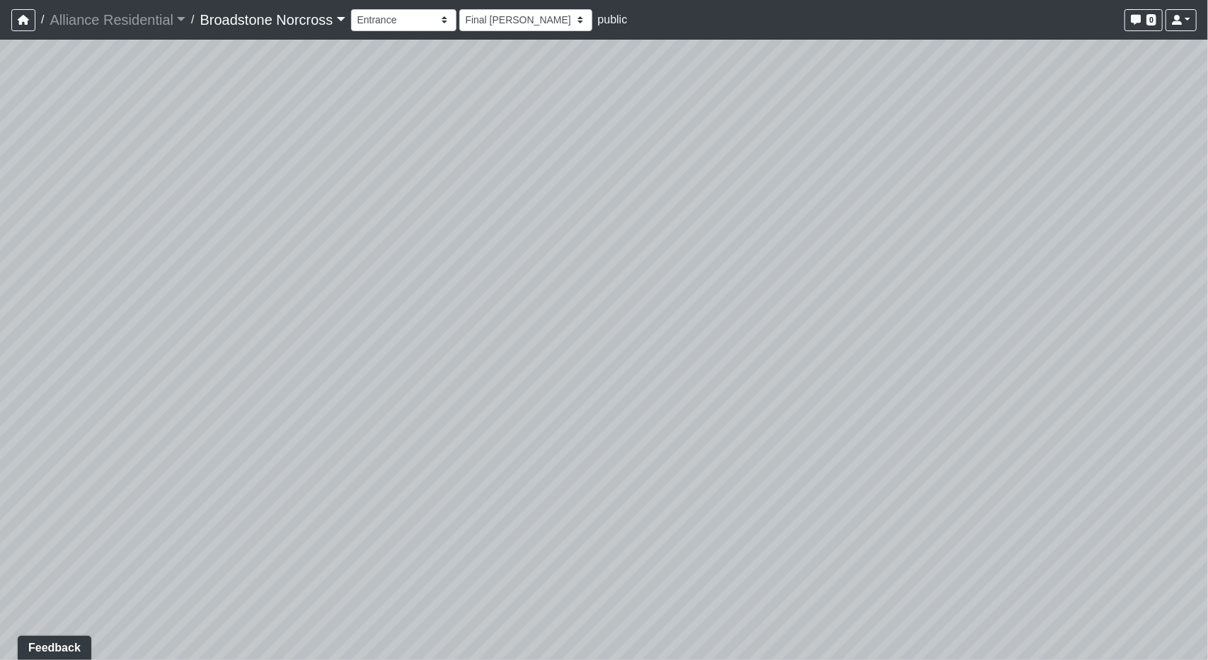
drag, startPoint x: 667, startPoint y: 180, endPoint x: 687, endPoint y: 421, distance: 241.5
click at [757, 589] on div "Loading... Desks Loading... Office 2 Loading... Office 1" at bounding box center [604, 350] width 1208 height 620
drag, startPoint x: 607, startPoint y: 336, endPoint x: 328, endPoint y: 280, distance: 284.4
click at [316, 327] on div "Loading... Desks Loading... Office 2 Loading... Office 1" at bounding box center [604, 350] width 1208 height 620
drag, startPoint x: 712, startPoint y: 406, endPoint x: 446, endPoint y: 322, distance: 278.9
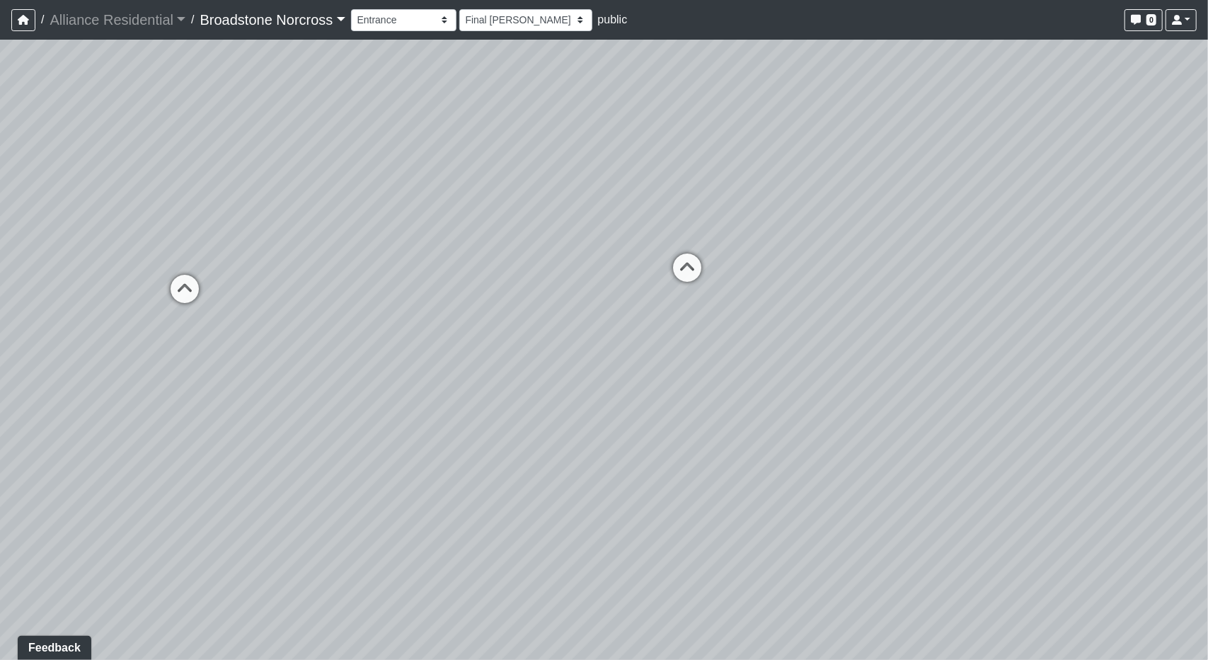
click at [446, 322] on div "Loading... Desks Loading... Office 2 Loading... Office 1" at bounding box center [604, 350] width 1208 height 620
click at [712, 277] on div "Desks" at bounding box center [733, 267] width 45 height 28
drag, startPoint x: 303, startPoint y: 163, endPoint x: 477, endPoint y: 200, distance: 177.9
click at [477, 200] on div "Loading... Desks Loading... Office 2 Loading... Office 1 Loading... Entrance Lo…" at bounding box center [604, 350] width 1208 height 620
drag, startPoint x: 389, startPoint y: 233, endPoint x: 885, endPoint y: 279, distance: 498.2
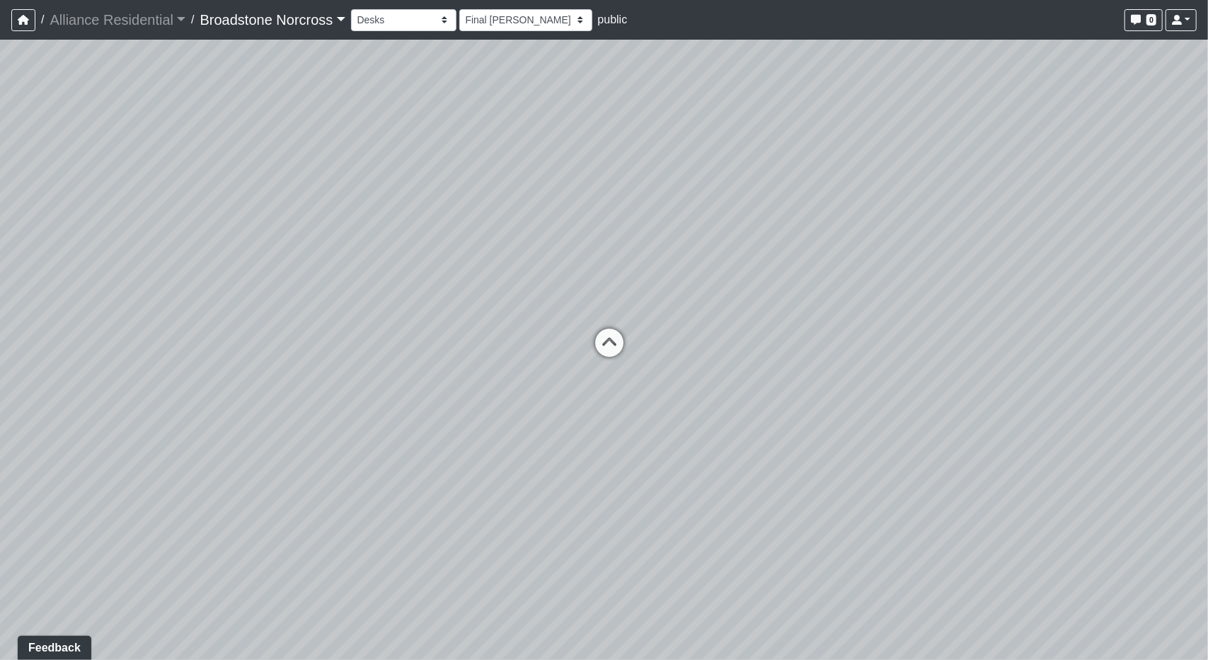
click at [885, 279] on div "Loading... Desks Loading... Office 2 Loading... Office 1 Loading... Entrance Lo…" at bounding box center [604, 350] width 1208 height 620
click at [286, 15] on link "Broadstone Norcross" at bounding box center [272, 20] width 145 height 28
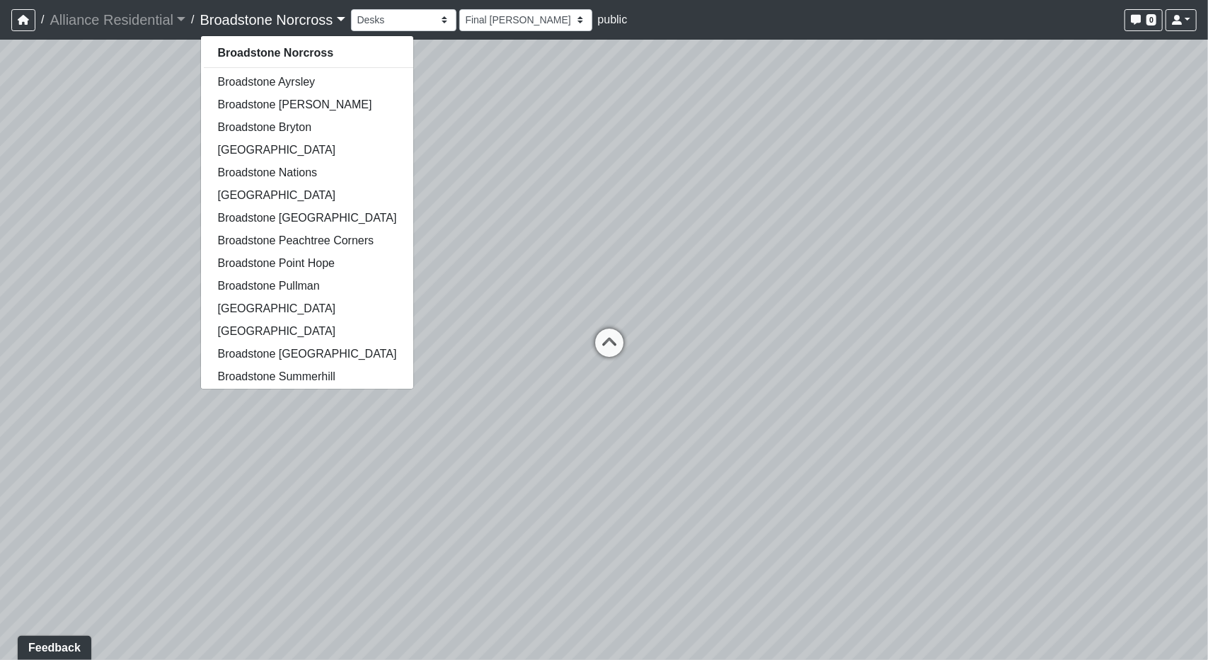
click at [886, 386] on div "Loading... Desks Loading... Office 2 Loading... Office 1 Loading... Entrance Lo…" at bounding box center [604, 350] width 1208 height 620
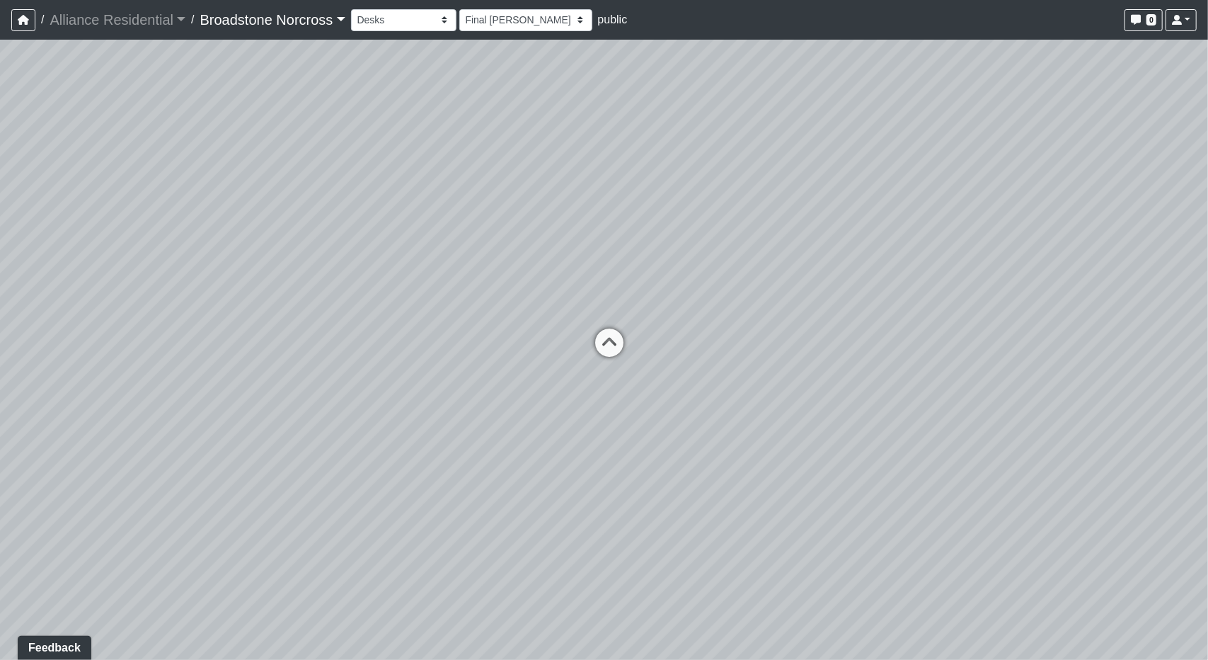
click at [298, 23] on link "Broadstone Norcross" at bounding box center [272, 20] width 145 height 28
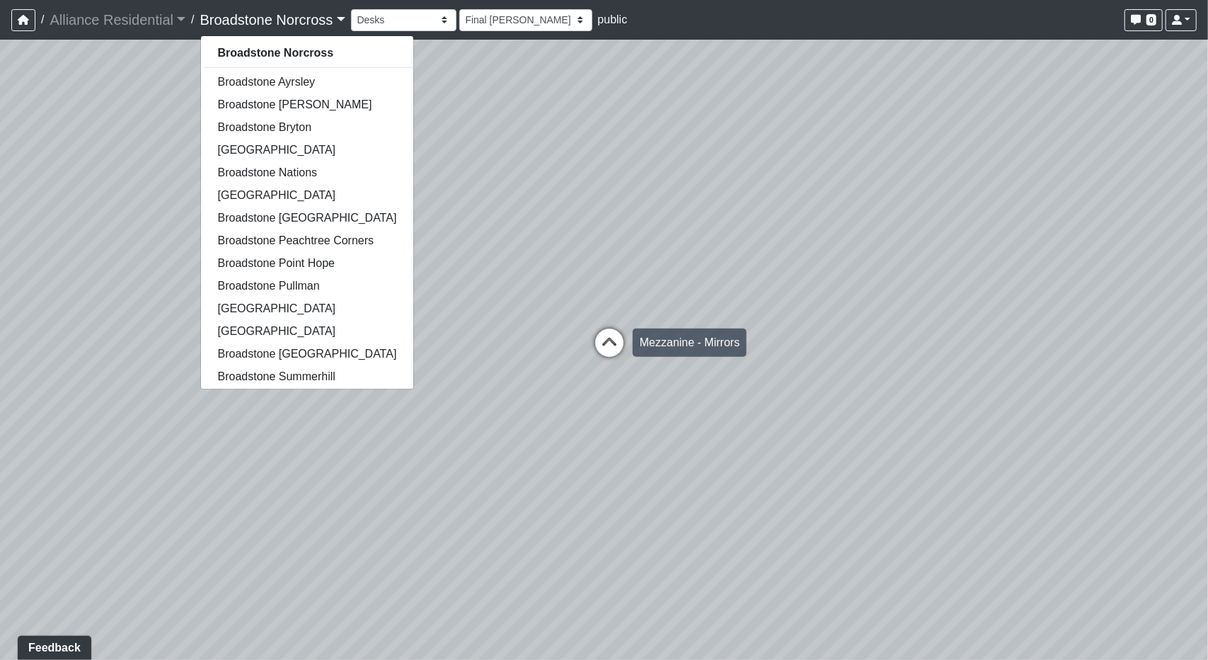
click at [616, 332] on icon at bounding box center [609, 349] width 42 height 42
click at [791, 343] on div "Loading... Desks Loading... Office 2 Loading... Office 1 Loading... Entrance Lo…" at bounding box center [604, 350] width 1208 height 620
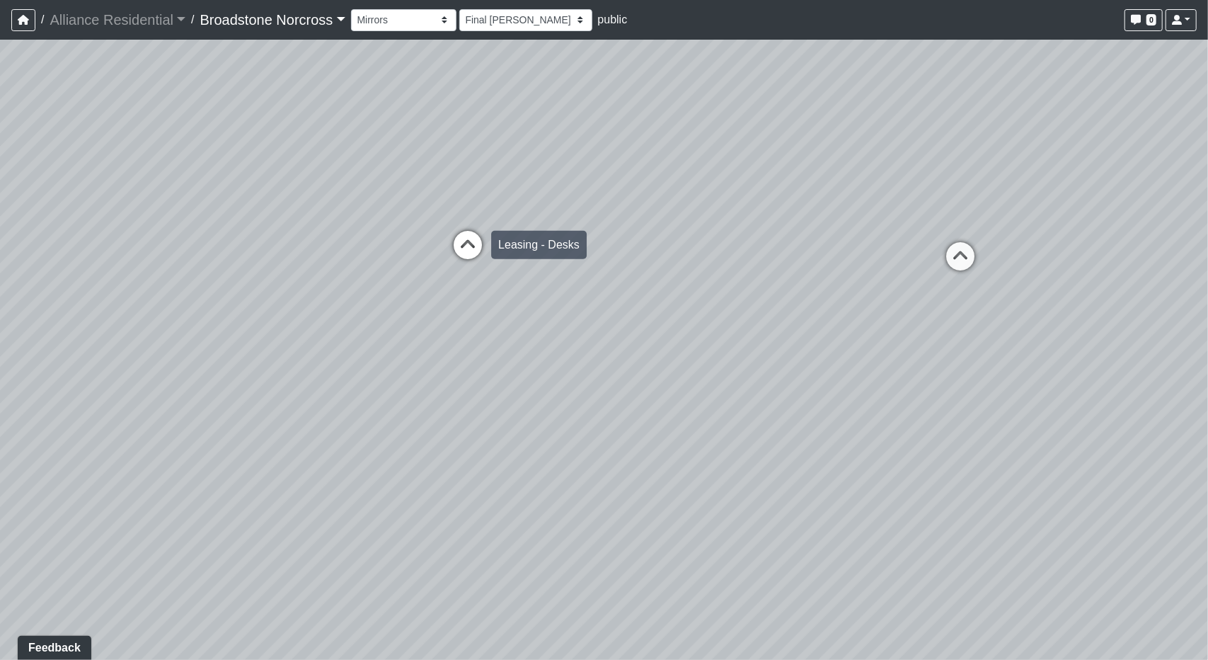
click at [481, 225] on div "Loading... Leasing - Desks" at bounding box center [468, 245] width 42 height 42
drag, startPoint x: 170, startPoint y: 263, endPoint x: 307, endPoint y: 280, distance: 138.3
click at [187, 265] on div "Loading... Desks Loading... Office 2 Loading... Office 1 Loading... Entrance Lo…" at bounding box center [604, 350] width 1208 height 620
drag, startPoint x: 839, startPoint y: 391, endPoint x: 194, endPoint y: 342, distance: 647.3
click at [186, 342] on div "Loading... Desks Loading... Office 2 Loading... Office 1 Loading... Entrance Lo…" at bounding box center [604, 350] width 1208 height 620
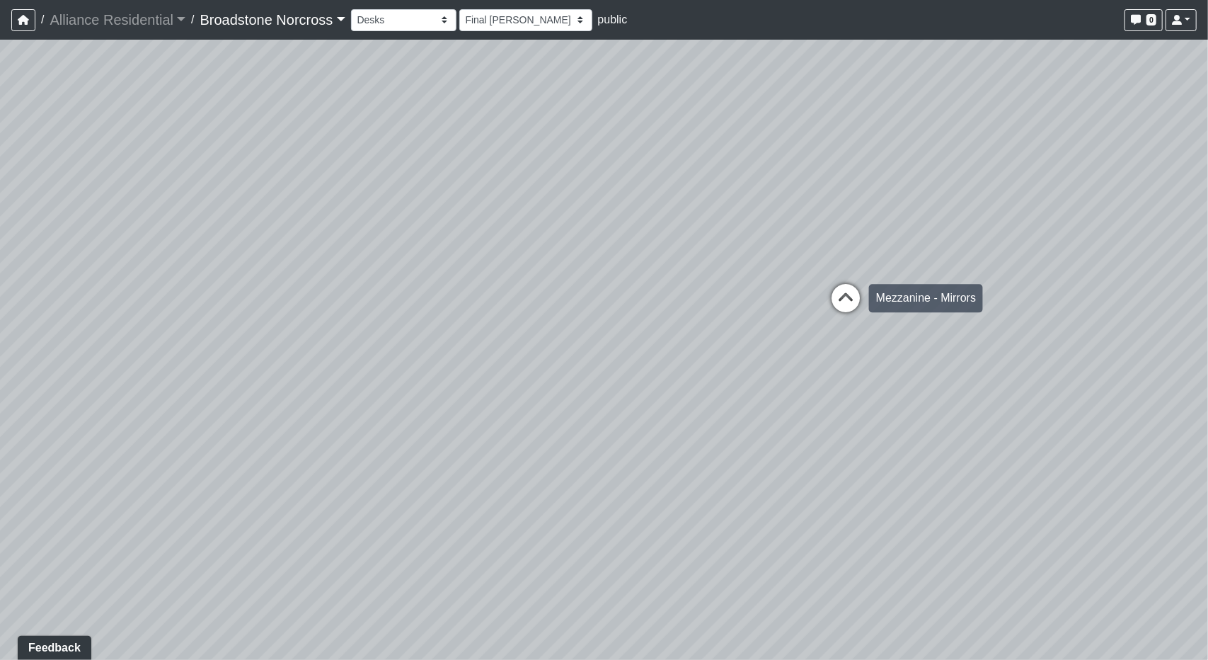
click at [841, 325] on icon at bounding box center [845, 305] width 42 height 42
click at [410, 22] on select "Booth 1 Booth 2 Games Kitchen Seating Fitness Water Fountain Yoga Desks Entranc…" at bounding box center [403, 20] width 105 height 22
drag, startPoint x: 858, startPoint y: 265, endPoint x: 916, endPoint y: 268, distance: 57.4
click at [856, 255] on div "Loading... Desks Loading... Office 2 Loading... Office 1 Loading... Entrance Lo…" at bounding box center [604, 350] width 1208 height 620
drag, startPoint x: 509, startPoint y: 348, endPoint x: 105, endPoint y: 314, distance: 404.9
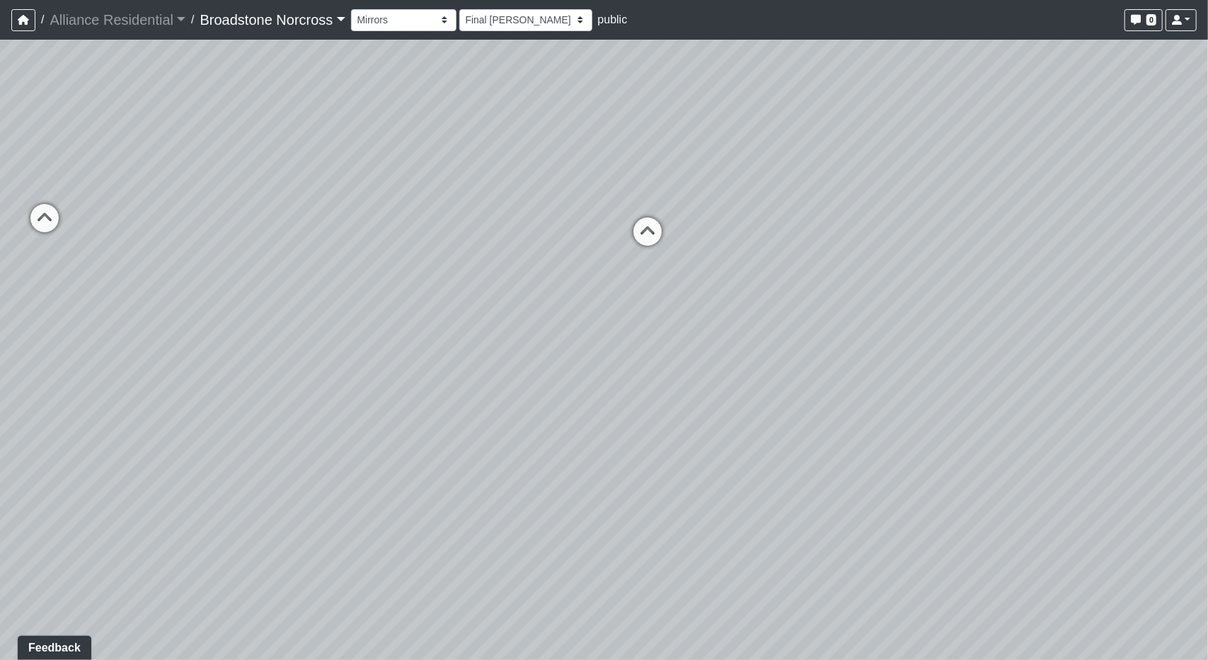
click at [105, 314] on div "Loading... Desks Loading... Office 2 Loading... Office 1 Loading... Entrance Lo…" at bounding box center [604, 350] width 1208 height 620
drag, startPoint x: 553, startPoint y: 454, endPoint x: 635, endPoint y: 483, distance: 86.6
click at [635, 483] on div "Loading... Desks Loading... Office 2 Loading... Office 1 Loading... Entrance Lo…" at bounding box center [604, 350] width 1208 height 620
click at [311, 30] on link "Broadstone Norcross" at bounding box center [272, 20] width 145 height 28
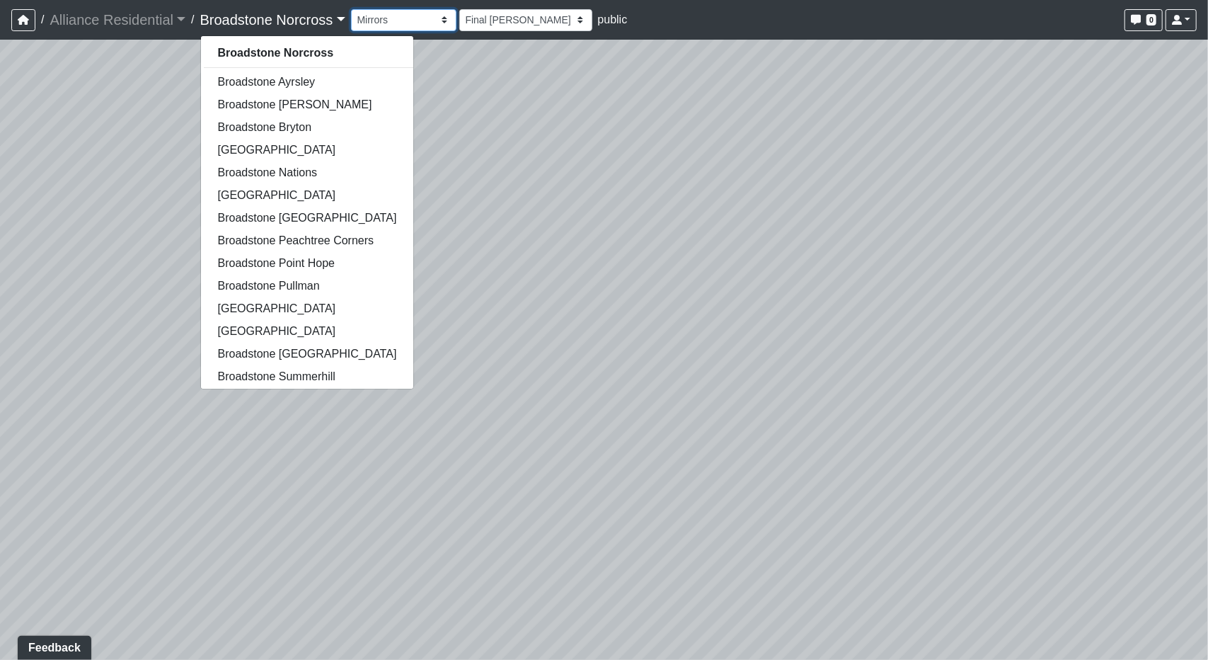
click at [438, 15] on select "Booth 1 Booth 2 Games Kitchen Seating Fitness Water Fountain Yoga Desks Entranc…" at bounding box center [403, 20] width 105 height 22
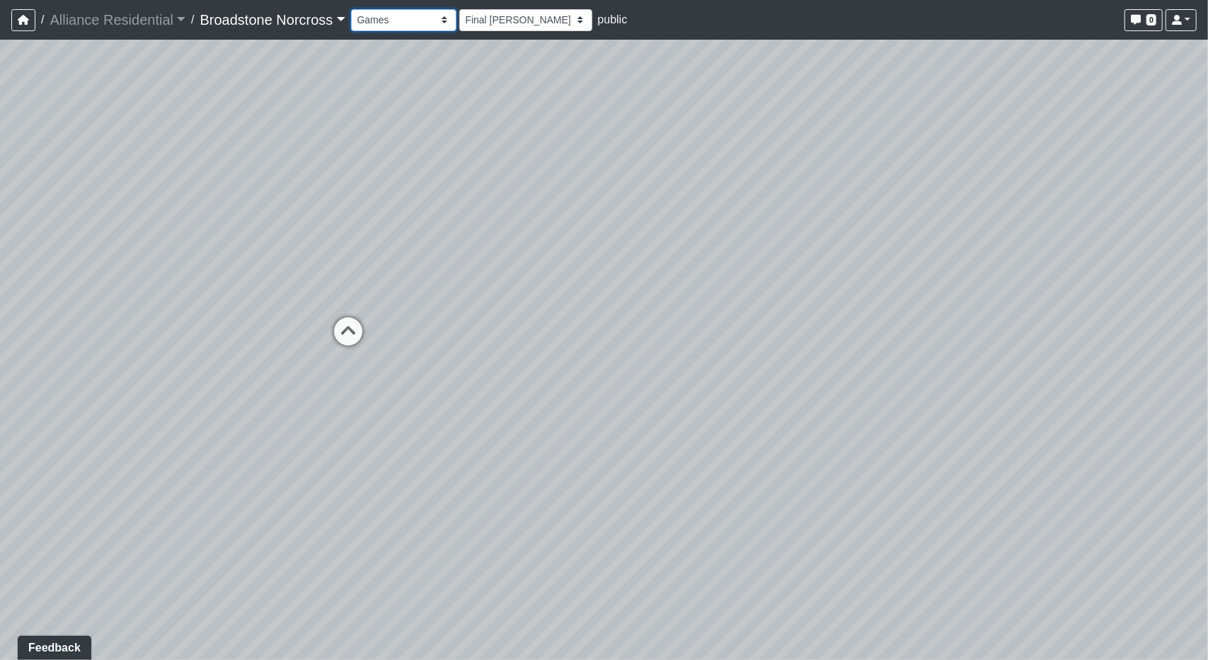
click at [354, 9] on select "Booth 1 Booth 2 Games Kitchen Seating Fitness Water Fountain Yoga Desks Entranc…" at bounding box center [403, 20] width 105 height 22
drag, startPoint x: 428, startPoint y: 408, endPoint x: 716, endPoint y: 410, distance: 288.0
click at [716, 410] on div "Loading... Desks Loading... Office 2 Loading... Office 1 Loading... Entrance Lo…" at bounding box center [604, 350] width 1208 height 620
click at [556, 331] on icon at bounding box center [548, 346] width 42 height 42
select select "club-room-kitchen"
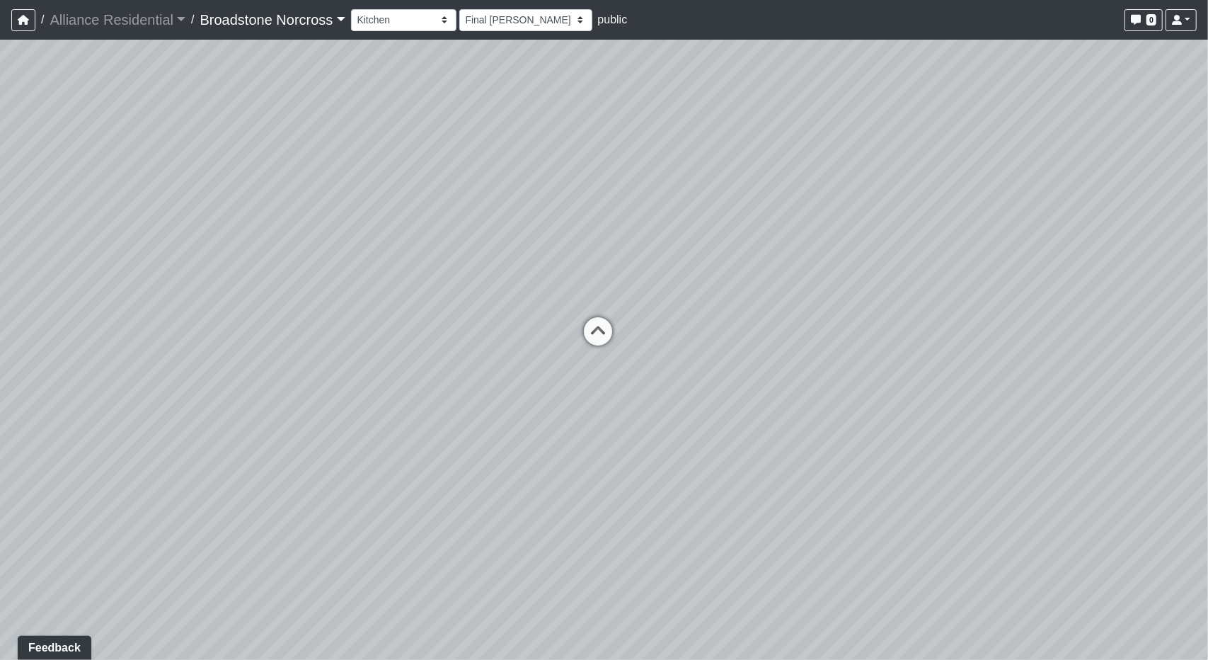
drag, startPoint x: 752, startPoint y: 272, endPoint x: 423, endPoint y: 270, distance: 328.4
click at [423, 270] on div "Loading... Desks Loading... Office 2 Loading... Office 1 Loading... Entrance Lo…" at bounding box center [604, 350] width 1208 height 620
drag, startPoint x: 766, startPoint y: 487, endPoint x: 539, endPoint y: 508, distance: 228.2
click at [539, 508] on div "Loading... Desks Loading... Office 2 Loading... Office 1 Loading... Entrance Lo…" at bounding box center [604, 350] width 1208 height 620
drag, startPoint x: 835, startPoint y: 513, endPoint x: 187, endPoint y: 437, distance: 652.7
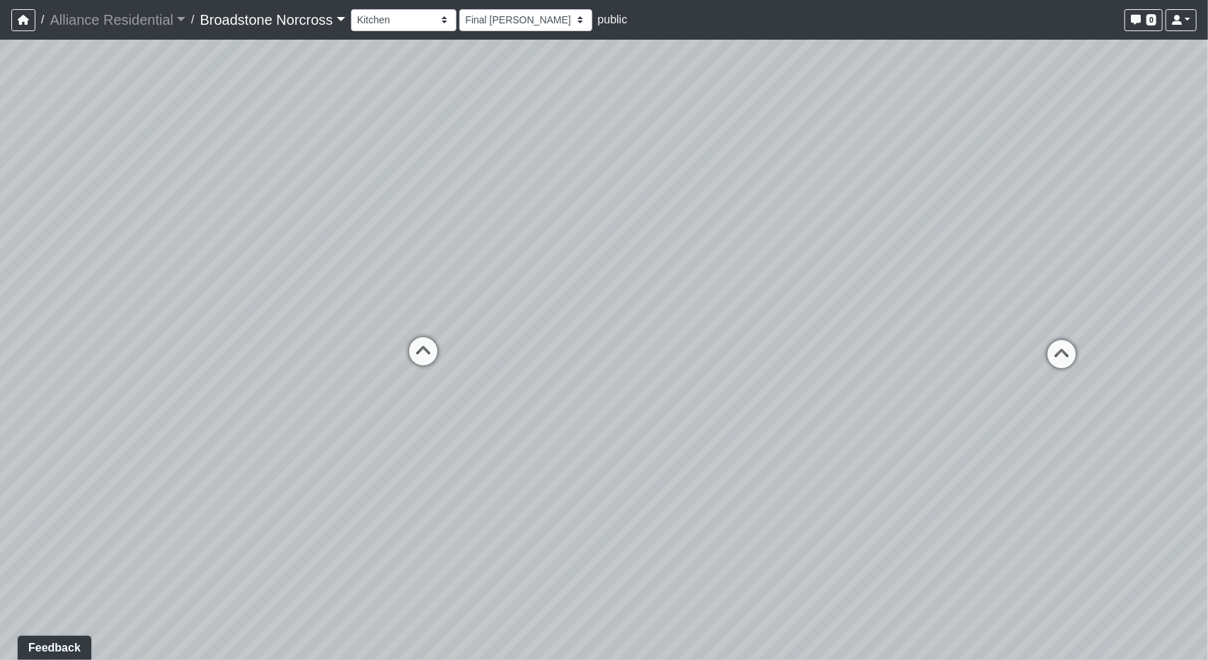
click at [166, 437] on div "Loading... Desks Loading... Office 2 Loading... Office 1 Loading... Entrance Lo…" at bounding box center [604, 350] width 1208 height 620
drag, startPoint x: 793, startPoint y: 480, endPoint x: 770, endPoint y: 481, distance: 22.7
click at [770, 481] on div "Loading... Desks Loading... Office 2 Loading... Office 1 Loading... Entrance Lo…" at bounding box center [604, 350] width 1208 height 620
drag, startPoint x: 325, startPoint y: 437, endPoint x: 725, endPoint y: 430, distance: 400.6
click at [725, 430] on div "Loading... Desks Loading... Office 2 Loading... Office 1 Loading... Entrance Lo…" at bounding box center [604, 350] width 1208 height 620
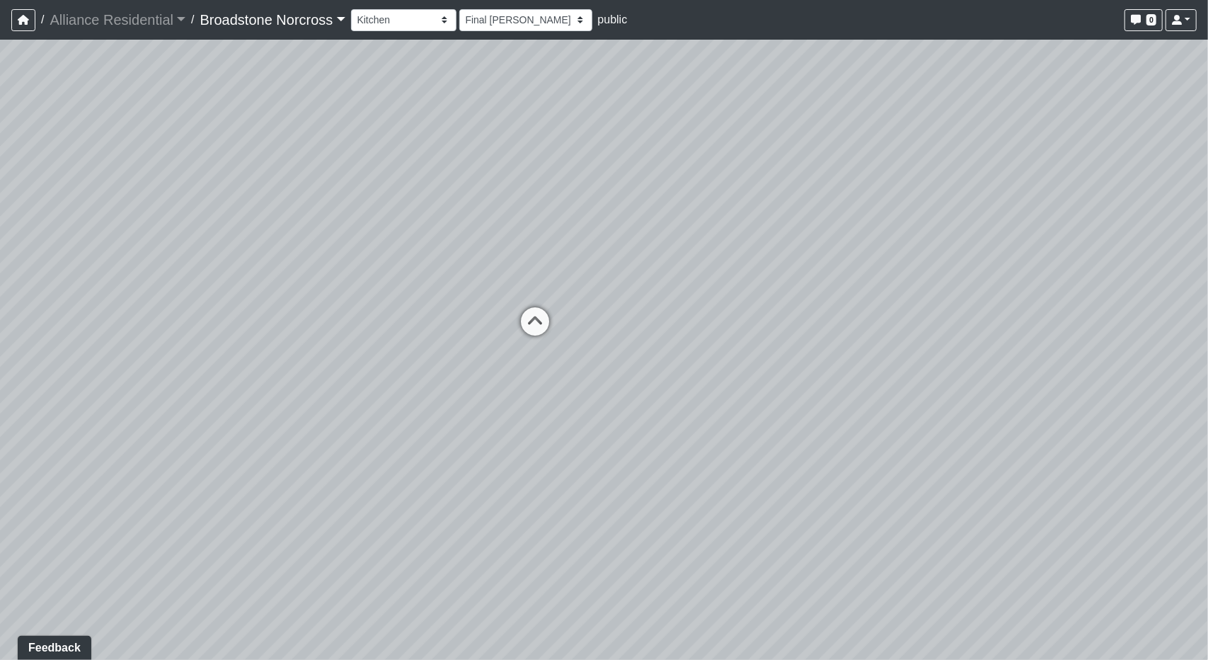
drag, startPoint x: 263, startPoint y: 386, endPoint x: 452, endPoint y: 447, distance: 198.5
click at [452, 447] on div "Loading... Desks Loading... Office 2 Loading... Office 1 Loading... Entrance Lo…" at bounding box center [604, 350] width 1208 height 620
